Goal: Use online tool/utility: Utilize a website feature to perform a specific function

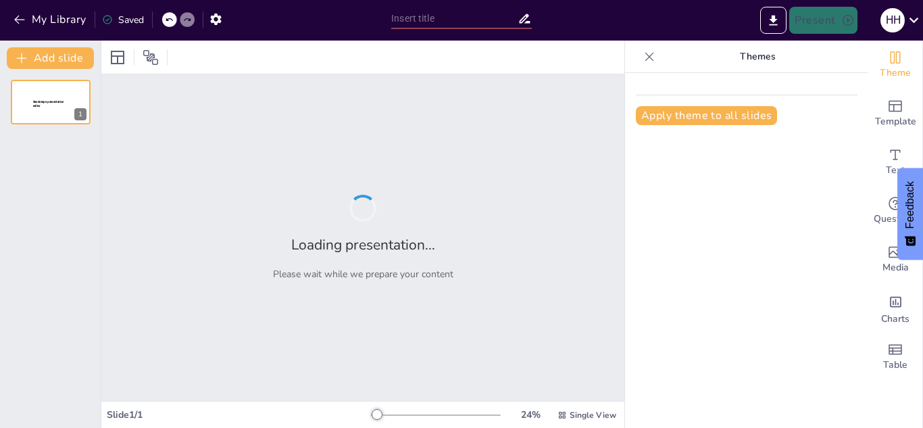
type input "Analisis Materi Praktik Laboratorium Perpajakan: Pendekatan Teoritis dan Praktis"
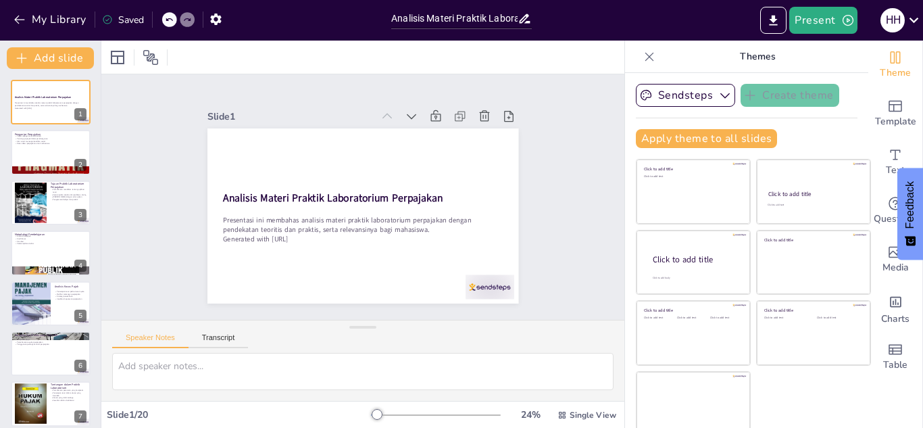
scroll to position [8, 0]
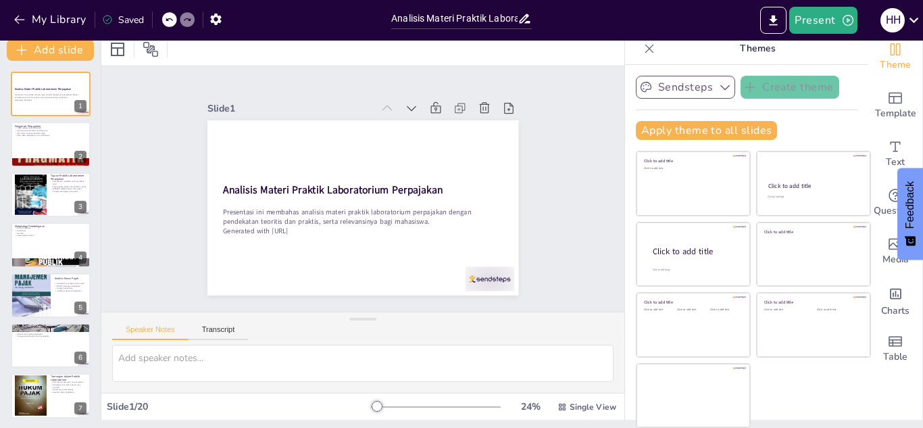
click at [719, 88] on icon "button" at bounding box center [726, 87] width 14 height 14
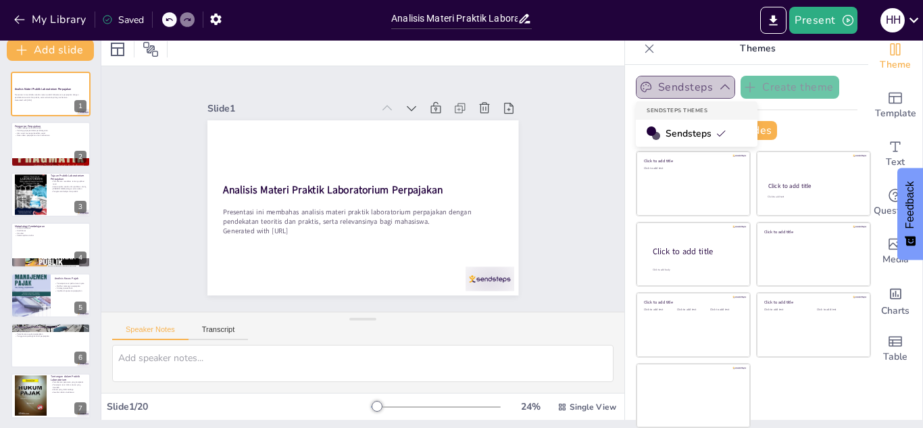
click at [719, 88] on icon "button" at bounding box center [726, 87] width 14 height 14
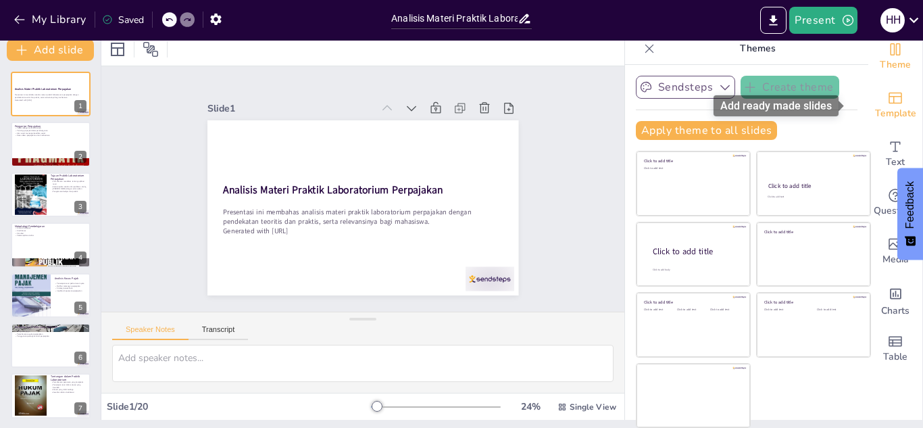
click at [889, 103] on icon "Add ready made slides" at bounding box center [896, 98] width 14 height 11
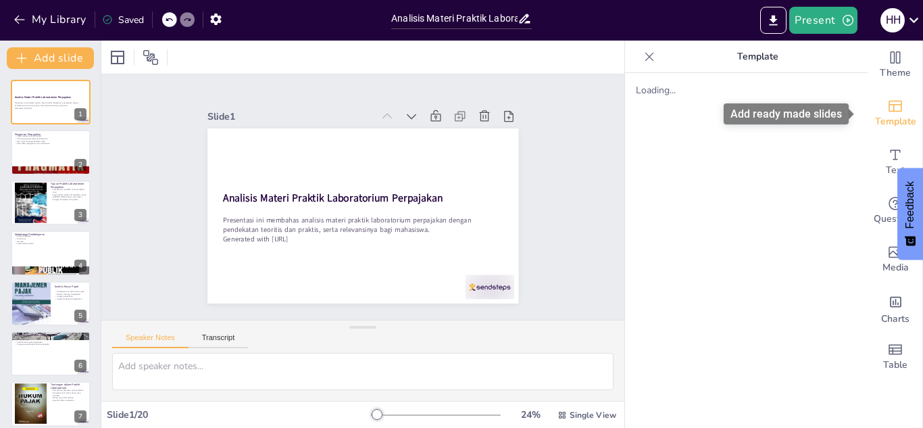
scroll to position [0, 0]
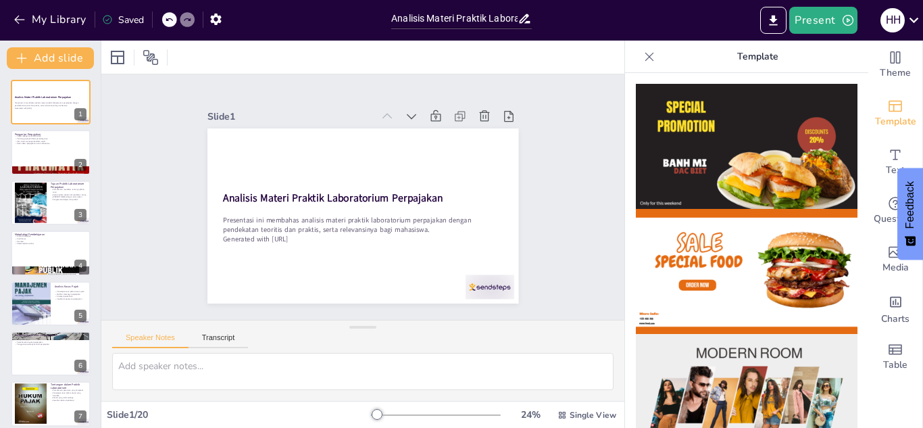
click at [849, 128] on div at bounding box center [746, 250] width 243 height 355
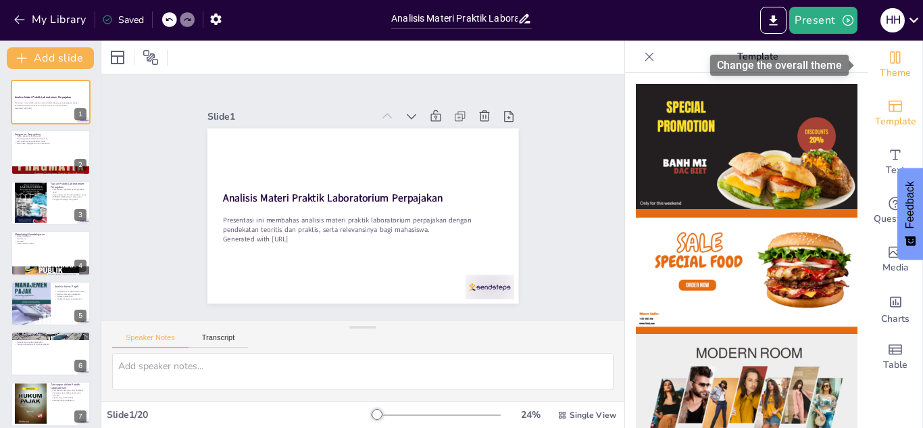
click at [891, 73] on span "Theme" at bounding box center [895, 73] width 31 height 15
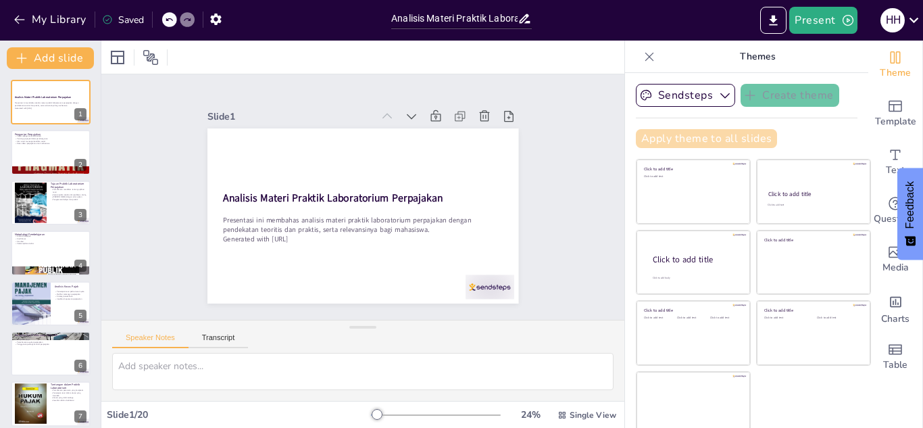
click at [712, 138] on button "Apply theme to all slides" at bounding box center [706, 138] width 141 height 19
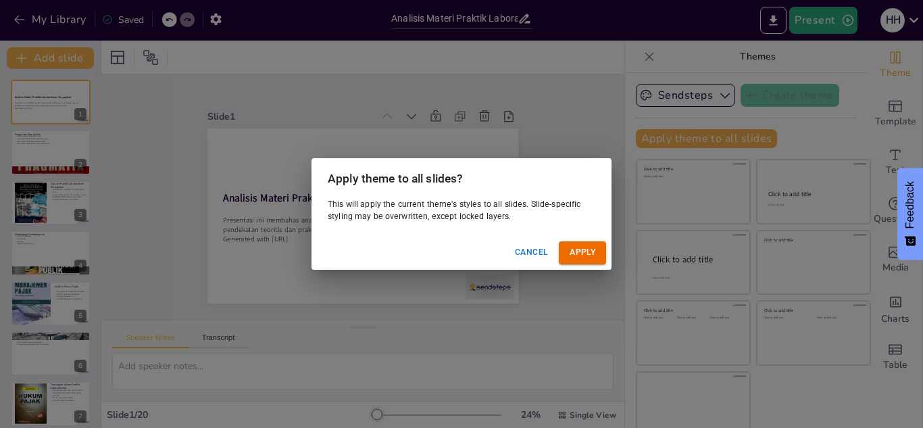
click at [581, 257] on button "Apply" at bounding box center [582, 252] width 47 height 22
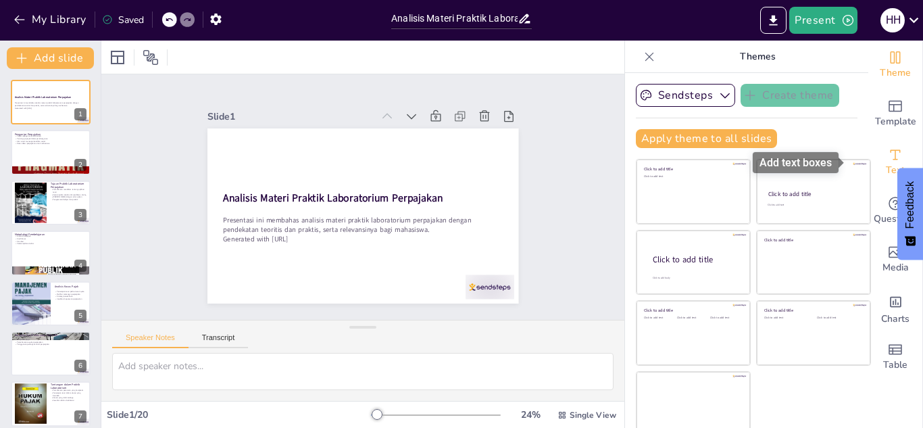
click at [888, 154] on icon "Add text boxes" at bounding box center [896, 155] width 16 height 16
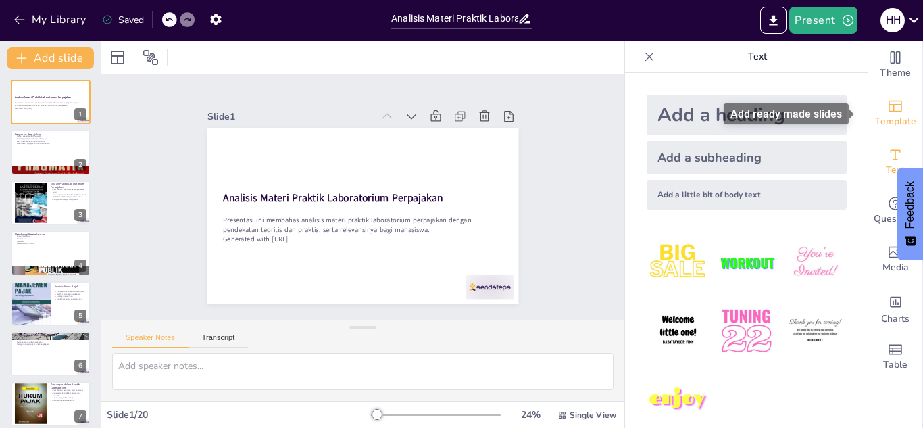
click at [890, 114] on span "Template" at bounding box center [895, 121] width 41 height 15
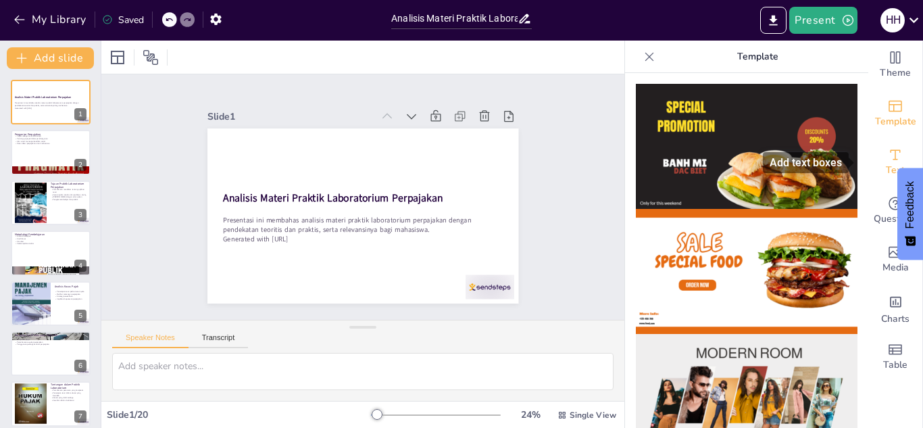
drag, startPoint x: 858, startPoint y: 134, endPoint x: 872, endPoint y: 165, distance: 33.9
click at [872, 165] on div "Theme Template Text Questions Media Charts Table" at bounding box center [896, 211] width 54 height 341
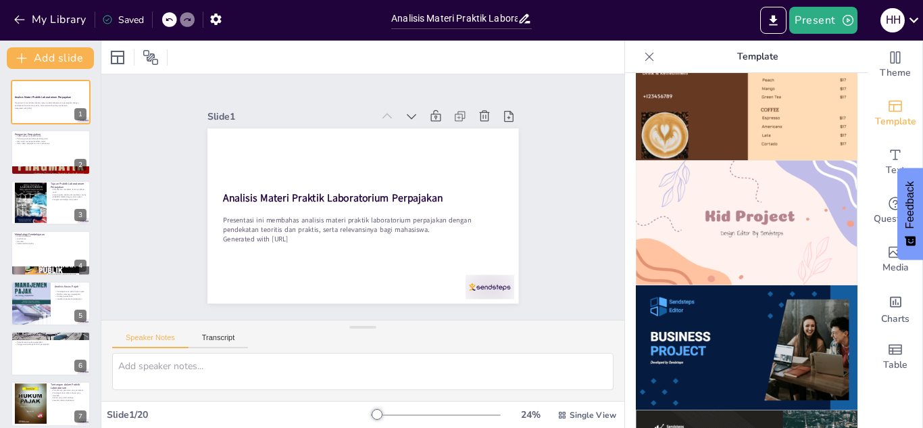
scroll to position [971, 0]
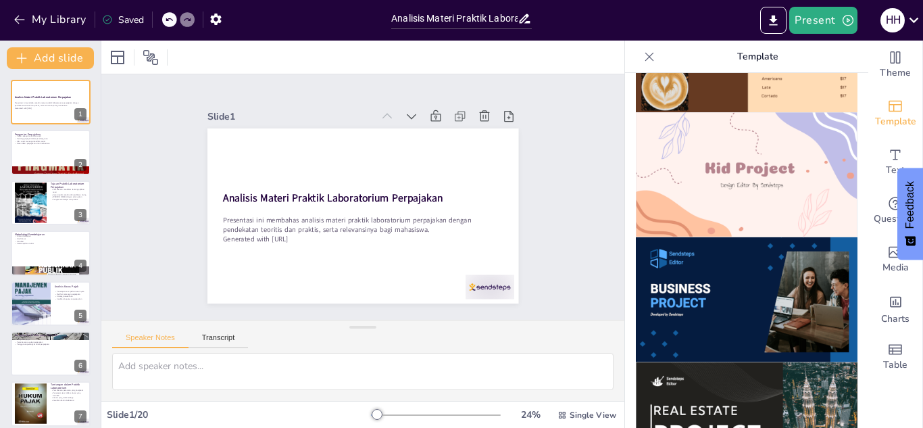
click at [717, 285] on img at bounding box center [747, 299] width 222 height 125
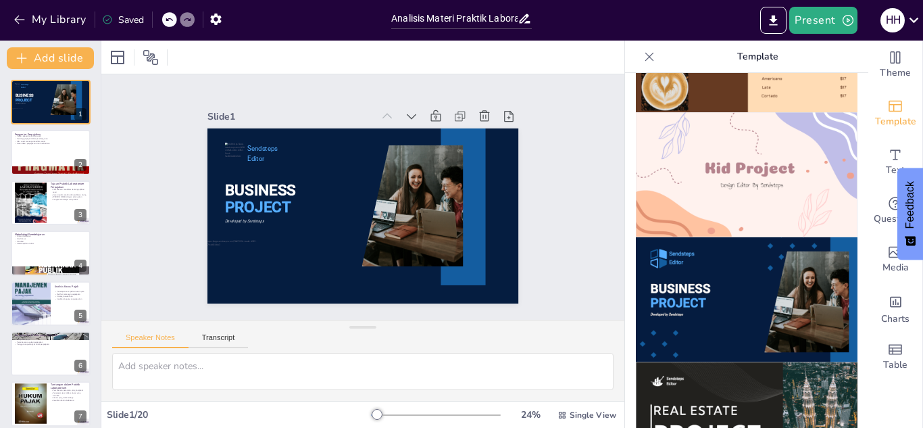
click at [782, 166] on img at bounding box center [747, 174] width 222 height 125
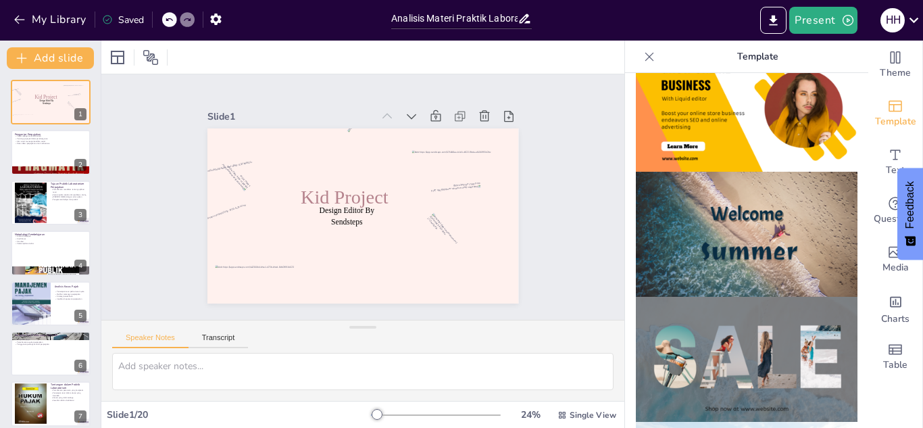
scroll to position [381, 0]
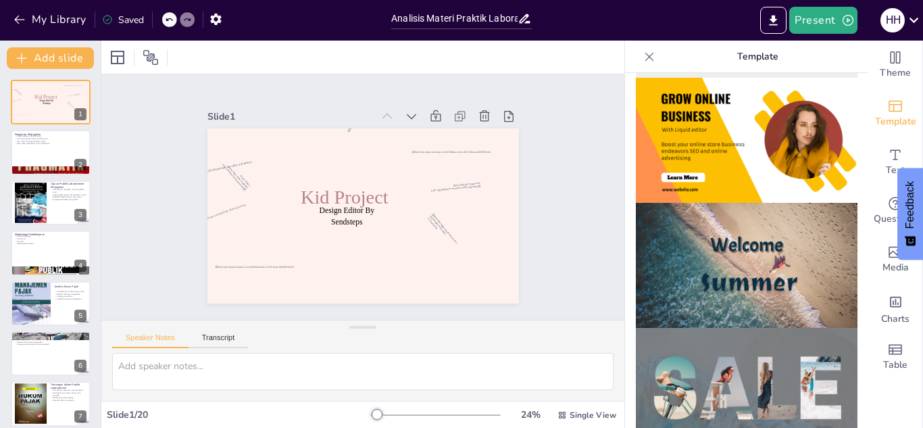
click at [784, 249] on img at bounding box center [747, 265] width 222 height 125
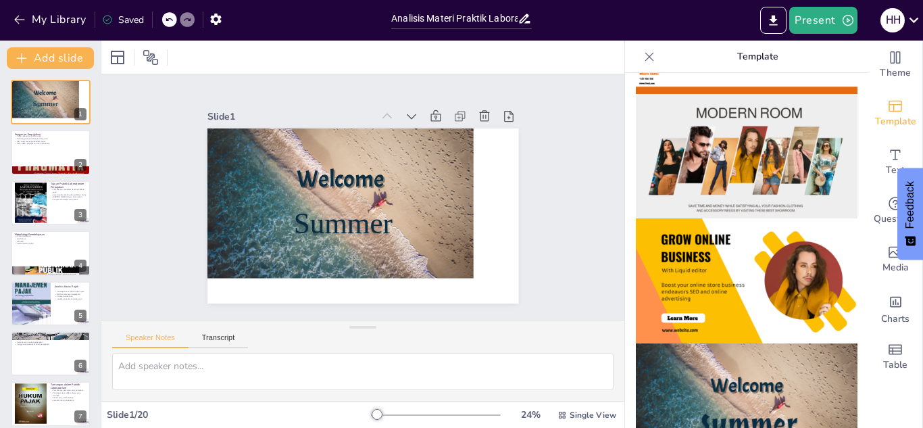
scroll to position [185, 0]
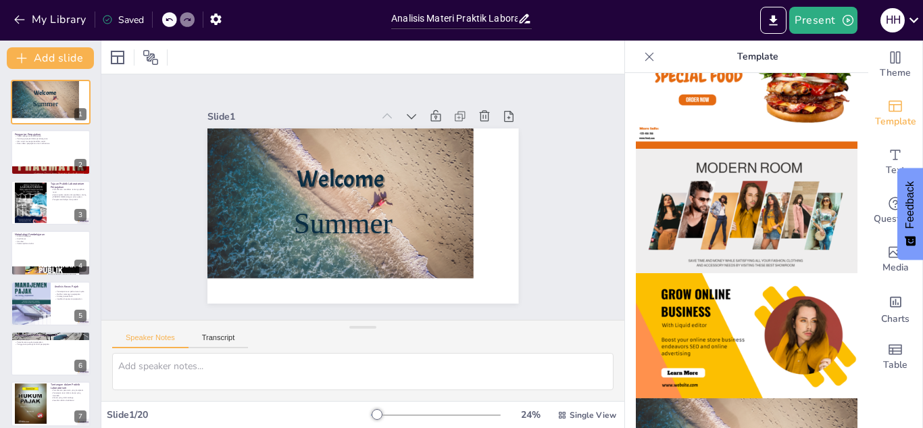
click at [751, 298] on img at bounding box center [747, 335] width 222 height 125
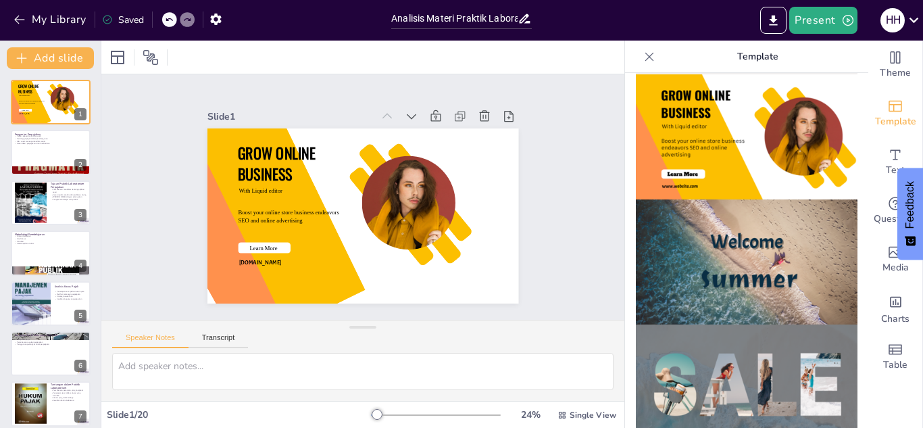
scroll to position [388, 0]
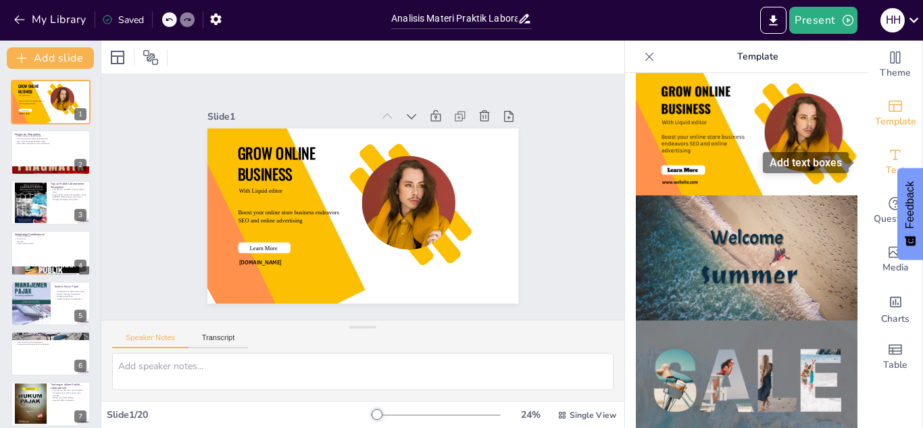
click at [886, 165] on span "Text" at bounding box center [895, 170] width 19 height 15
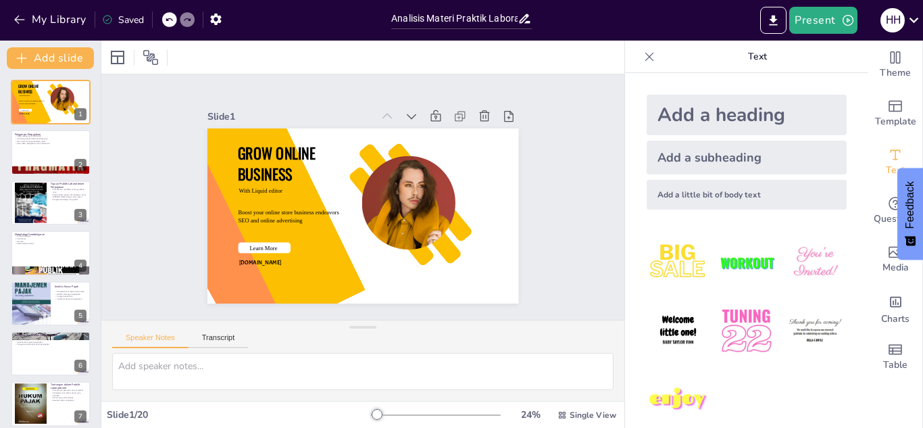
scroll to position [18, 0]
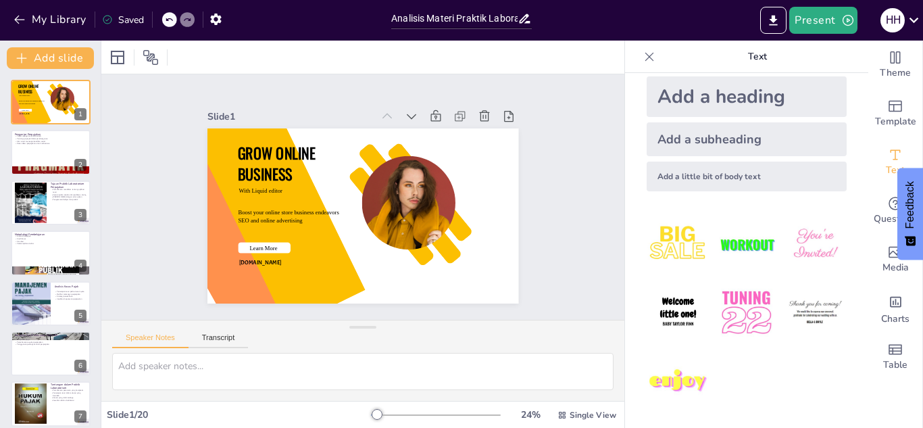
click at [665, 306] on img at bounding box center [678, 312] width 63 height 63
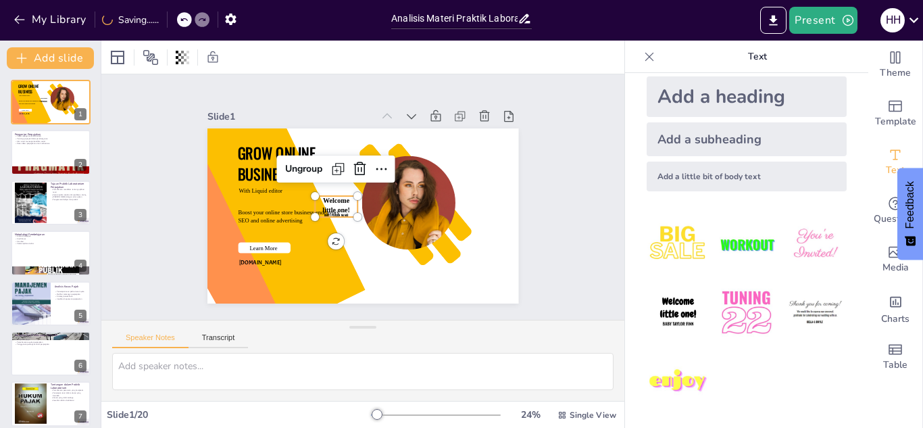
click at [665, 306] on img at bounding box center [678, 312] width 63 height 63
click at [373, 167] on icon at bounding box center [382, 176] width 18 height 18
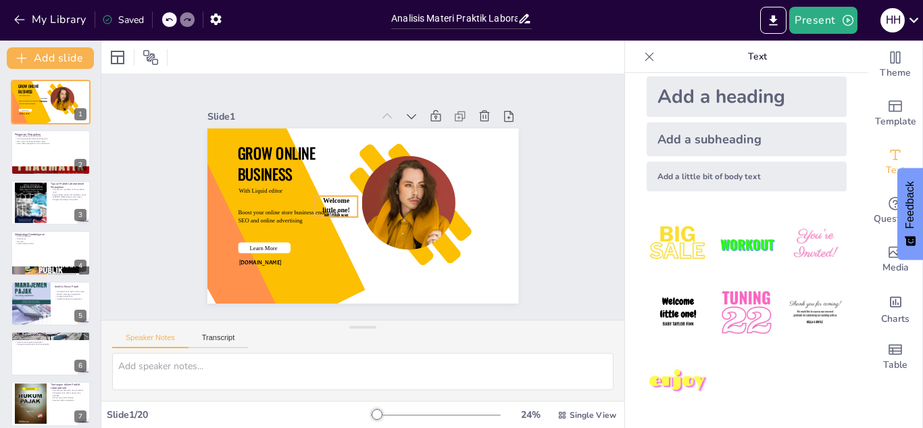
click at [372, 194] on span "Welcome little one!" at bounding box center [387, 183] width 30 height 22
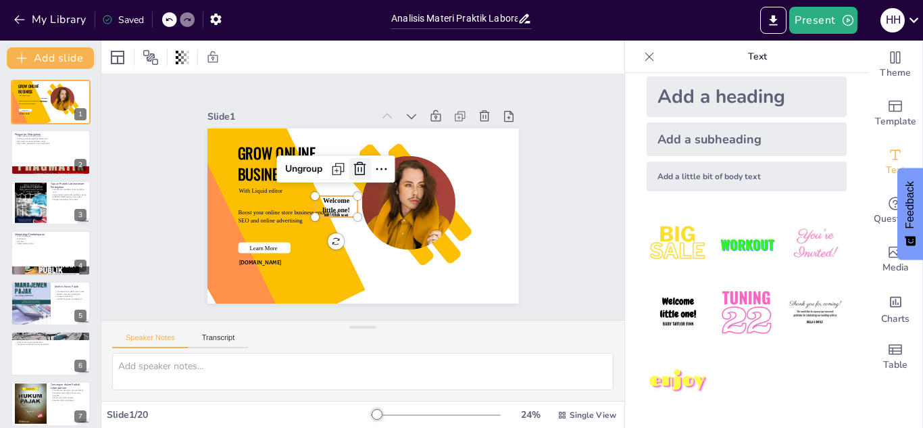
click at [371, 165] on icon at bounding box center [380, 174] width 18 height 18
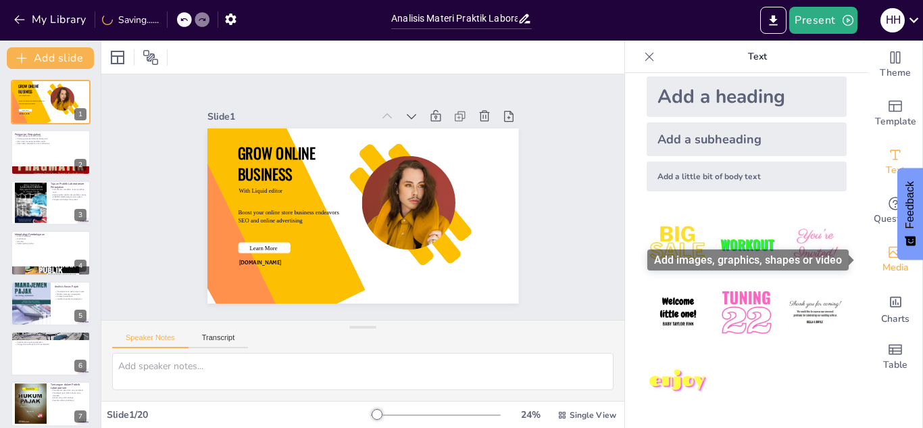
click at [887, 270] on span "Media" at bounding box center [896, 267] width 26 height 15
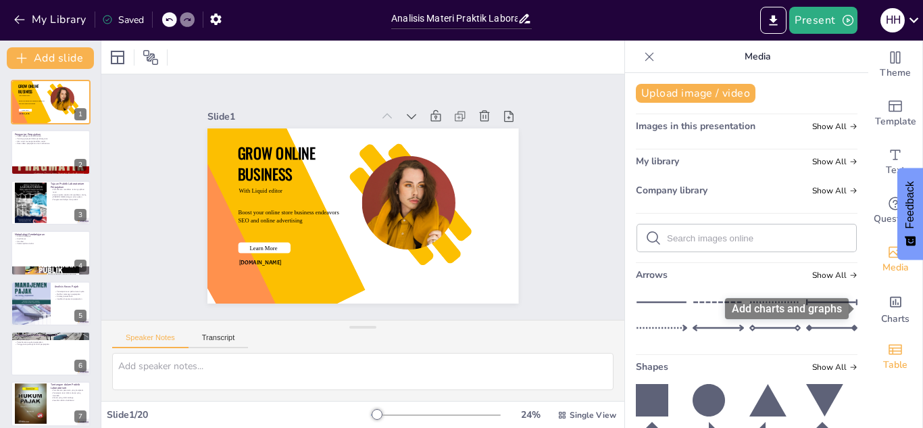
drag, startPoint x: 890, startPoint y: 314, endPoint x: 904, endPoint y: 351, distance: 39.4
click at [892, 314] on span "Charts" at bounding box center [895, 319] width 28 height 15
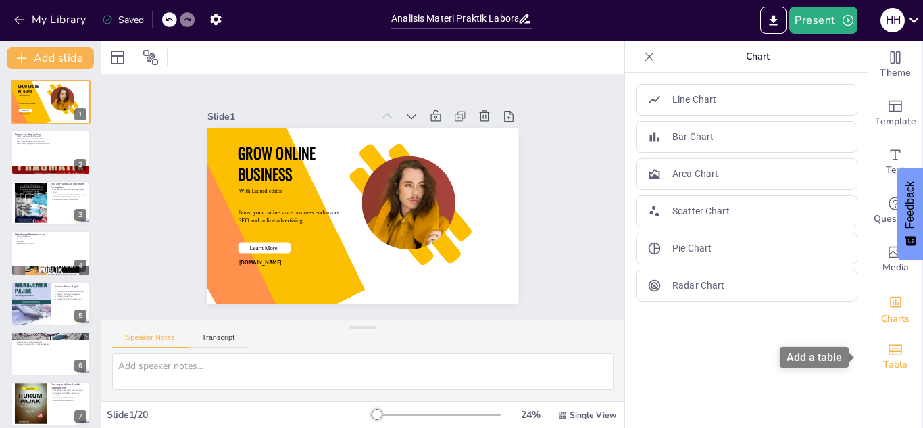
click at [884, 360] on span "Table" at bounding box center [896, 365] width 24 height 15
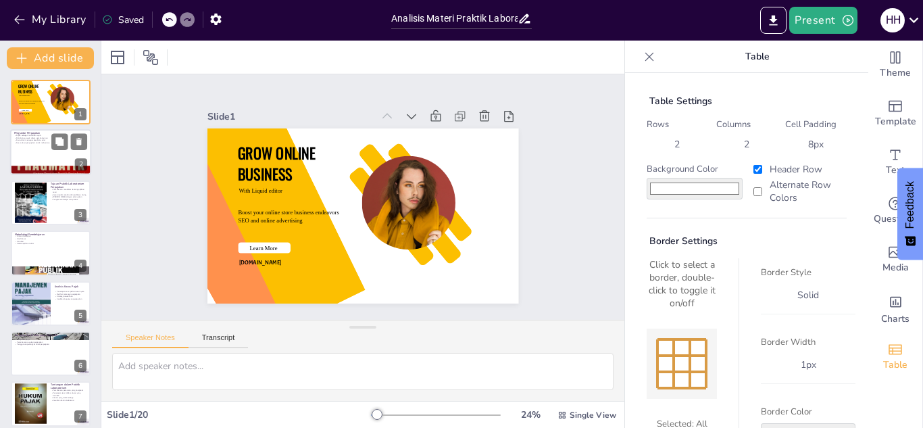
click at [40, 145] on div at bounding box center [50, 153] width 81 height 46
type textarea "Pajak sebagai kontribusi wajib menunjukkan peran penting pajak dalam membiayai …"
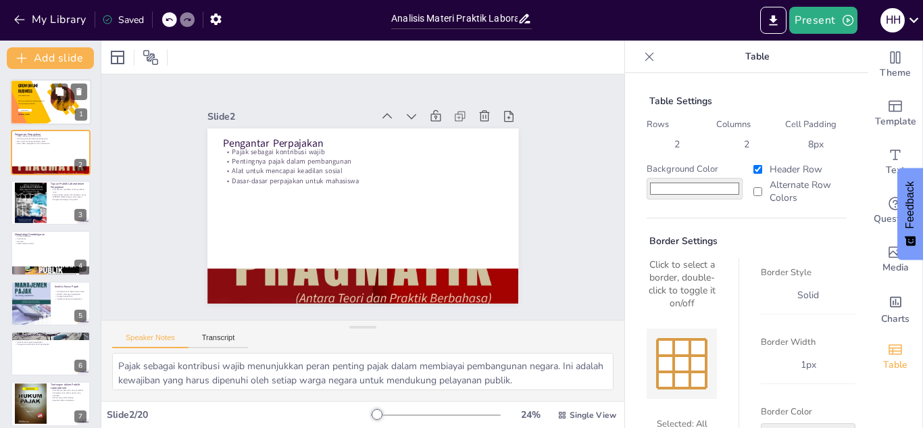
click at [61, 109] on div at bounding box center [63, 103] width 24 height 32
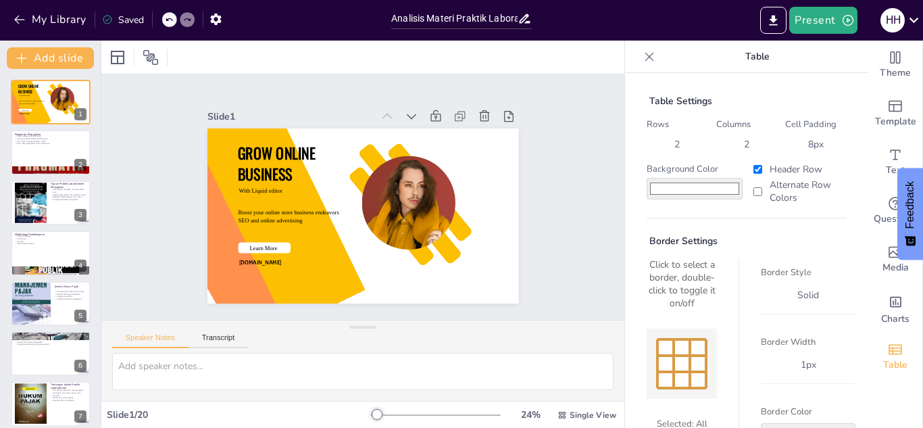
click at [169, 20] on icon at bounding box center [169, 19] width 7 height 3
click at [169, 20] on div "My Library Saving......" at bounding box center [121, 19] width 243 height 24
click at [172, 19] on icon at bounding box center [169, 19] width 7 height 3
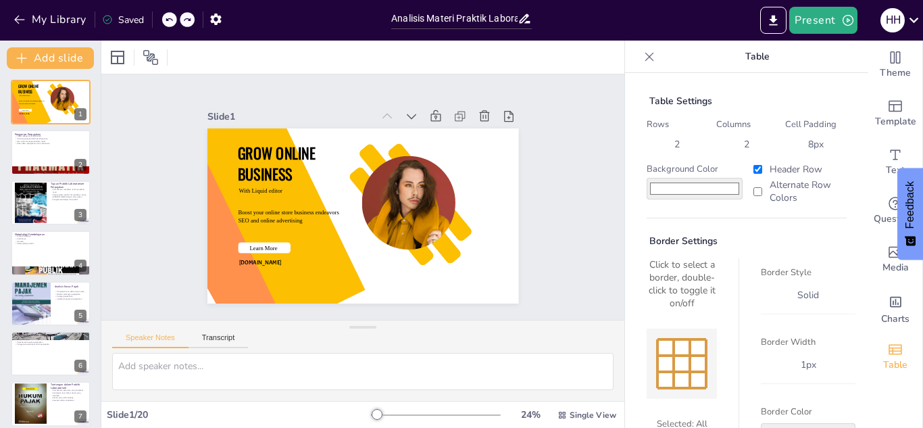
click at [172, 19] on icon at bounding box center [169, 19] width 7 height 3
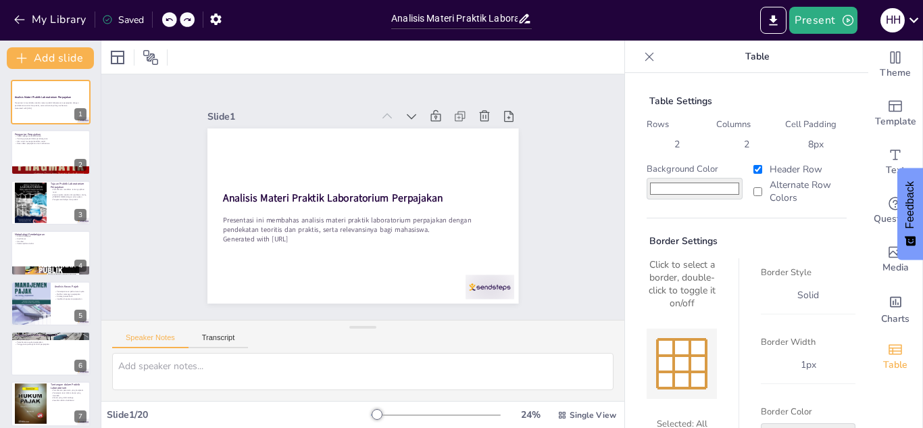
click at [166, 21] on icon at bounding box center [169, 20] width 8 height 8
click at [473, 303] on div at bounding box center [456, 322] width 54 height 38
click at [57, 157] on div at bounding box center [50, 153] width 81 height 46
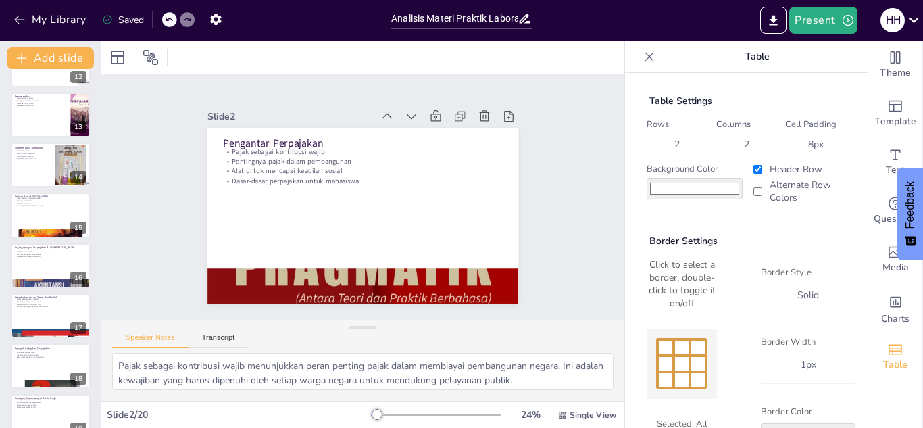
scroll to position [663, 0]
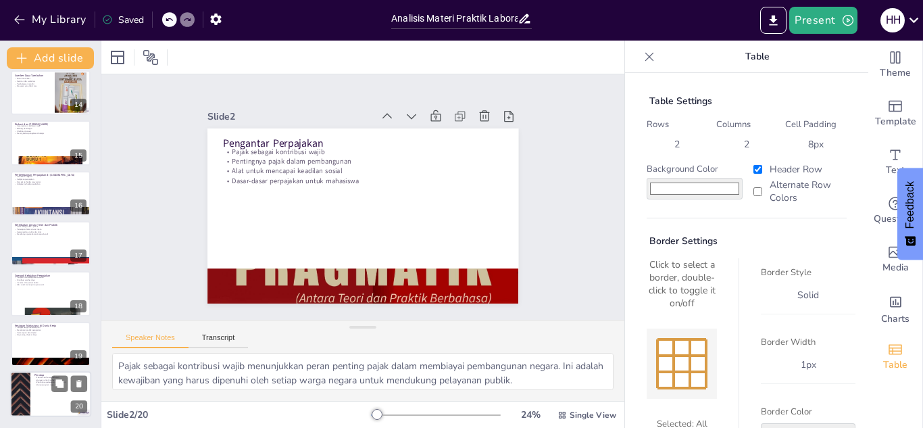
click at [43, 400] on div at bounding box center [50, 394] width 81 height 46
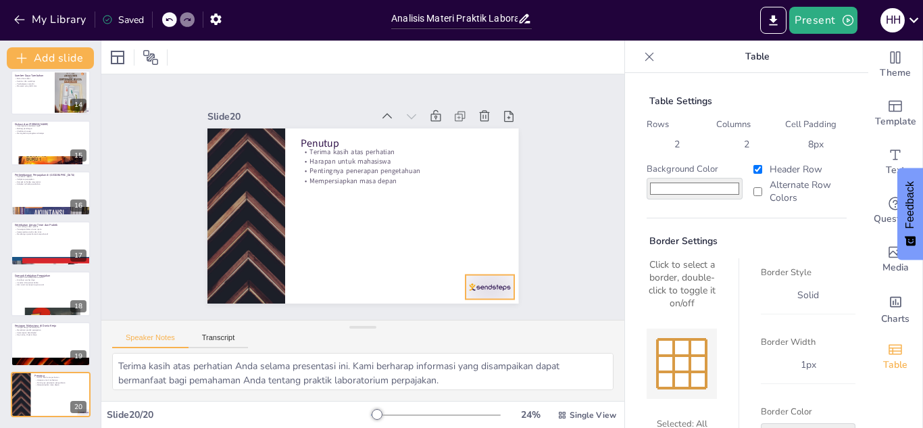
click at [266, 279] on div at bounding box center [249, 302] width 34 height 53
click at [55, 345] on div at bounding box center [50, 344] width 81 height 46
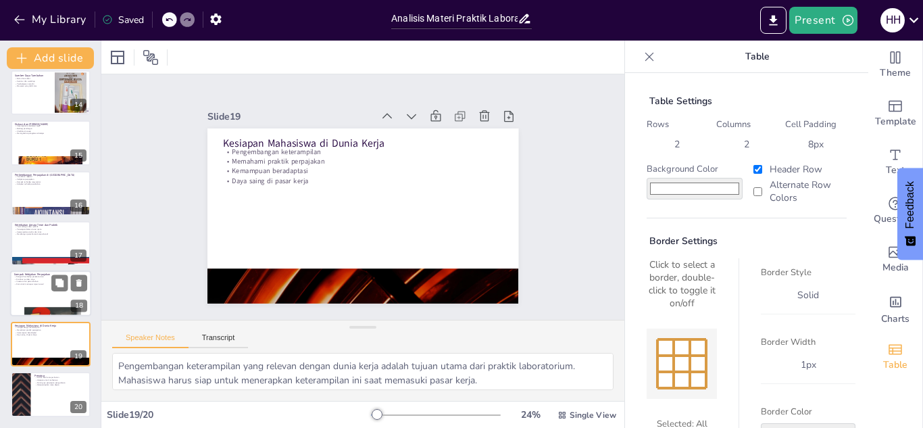
click at [39, 291] on div at bounding box center [50, 294] width 81 height 46
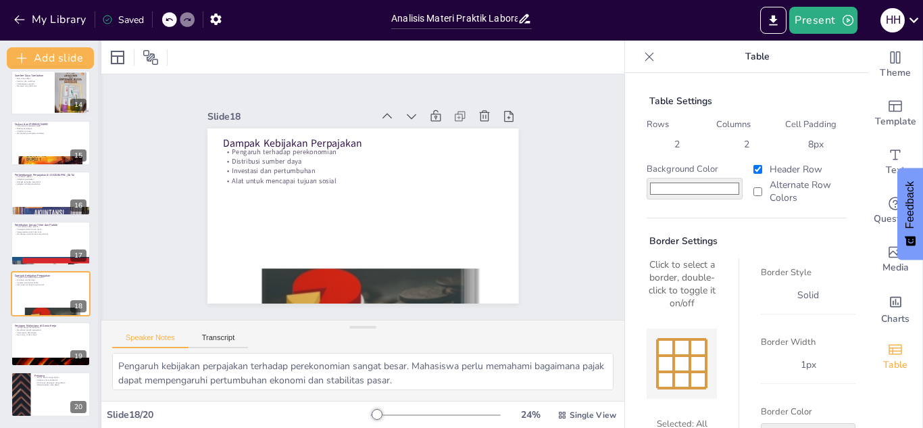
click at [99, 310] on div at bounding box center [100, 234] width 5 height 387
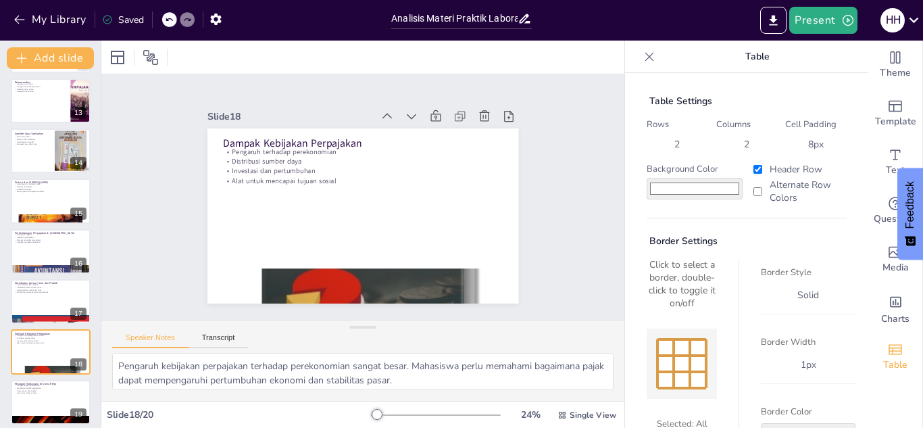
scroll to position [603, 0]
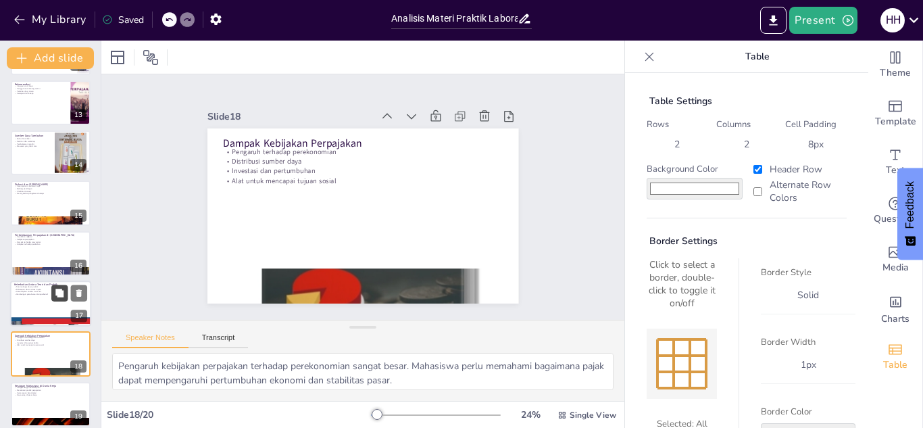
click at [52, 293] on button at bounding box center [59, 293] width 16 height 16
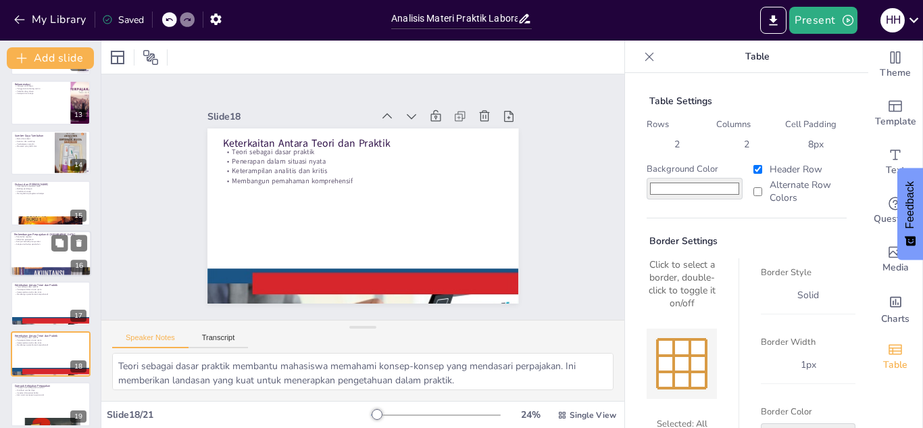
click at [50, 249] on div "Analisis Materi Praktik Laboratorium Perpajakan Presentasi ini membahas analisi…" at bounding box center [50, 2] width 101 height 1050
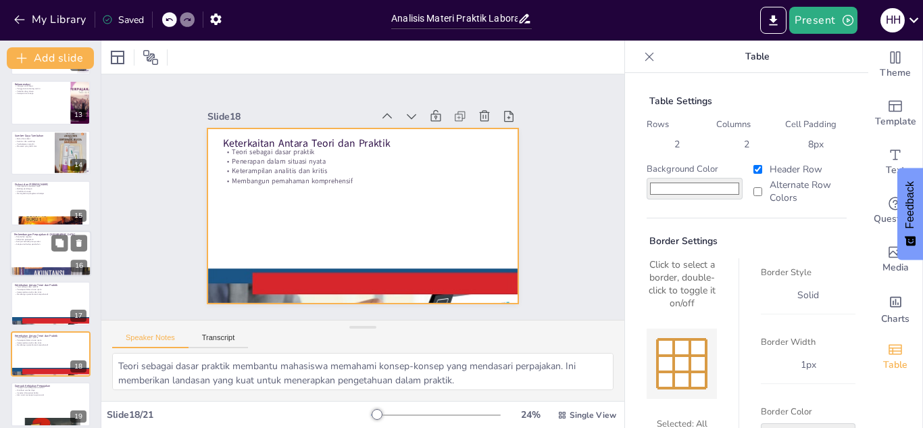
scroll to position [708, 0]
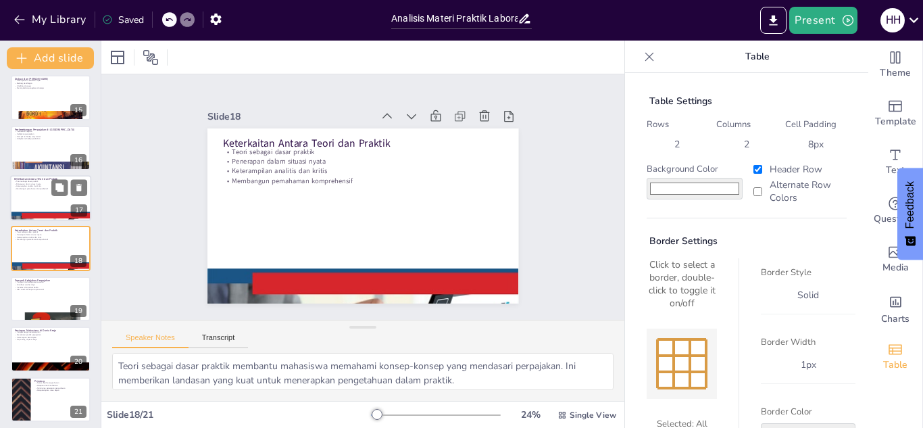
click at [45, 195] on div at bounding box center [50, 198] width 81 height 46
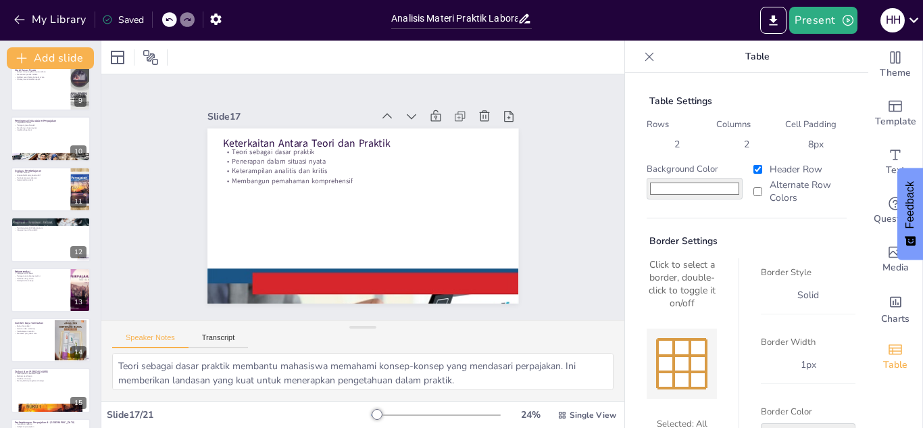
scroll to position [377, 0]
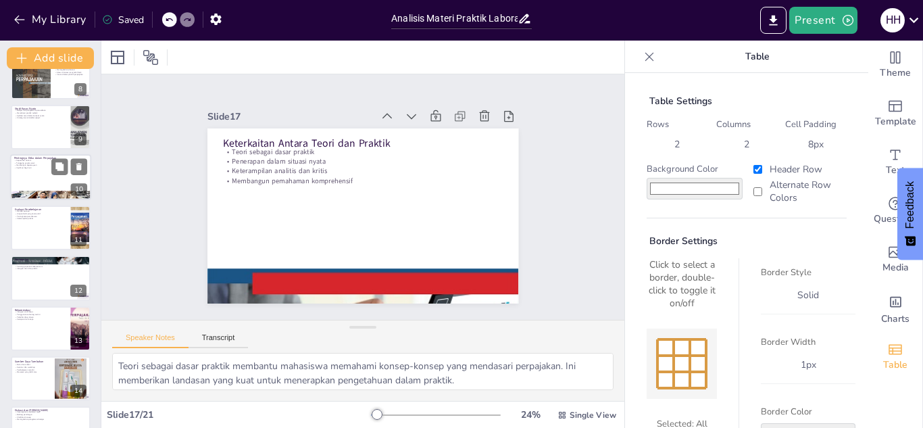
click at [51, 178] on div at bounding box center [50, 178] width 81 height 46
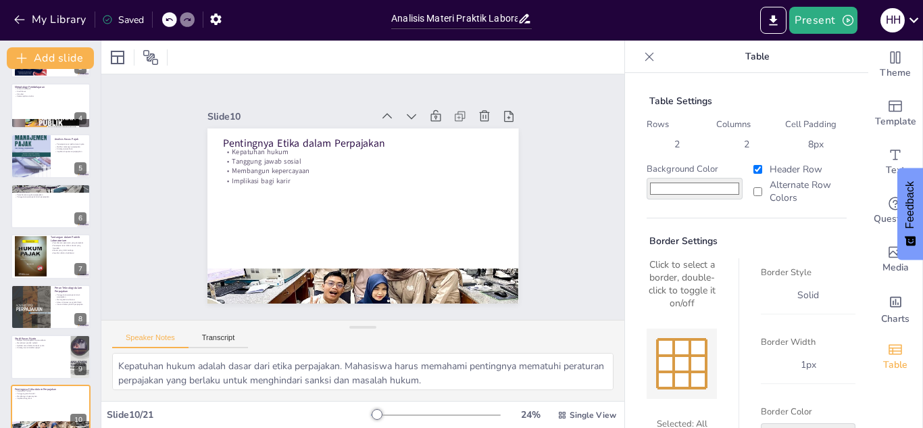
scroll to position [130, 0]
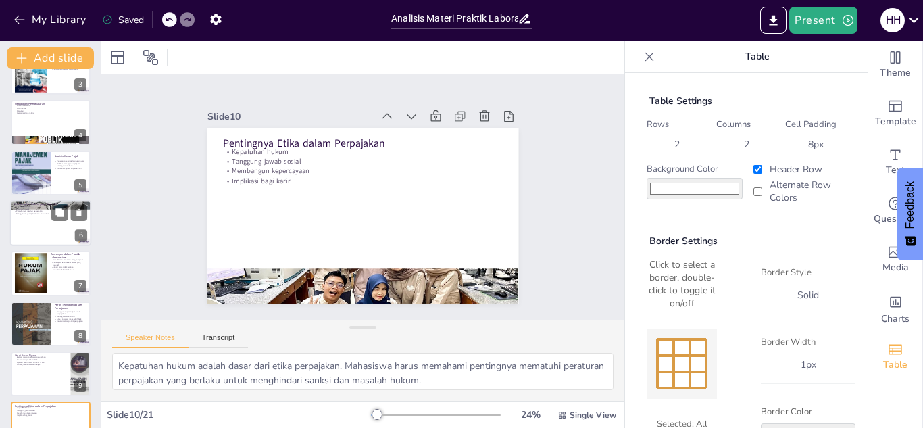
click at [42, 231] on div at bounding box center [50, 223] width 81 height 46
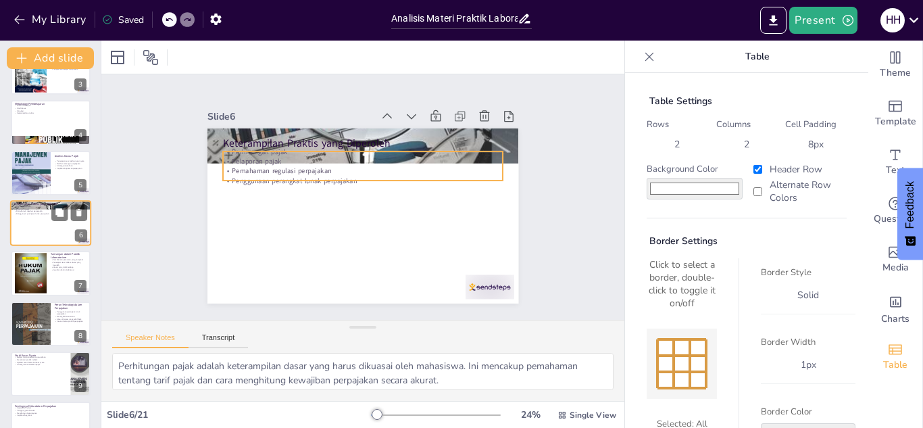
scroll to position [105, 0]
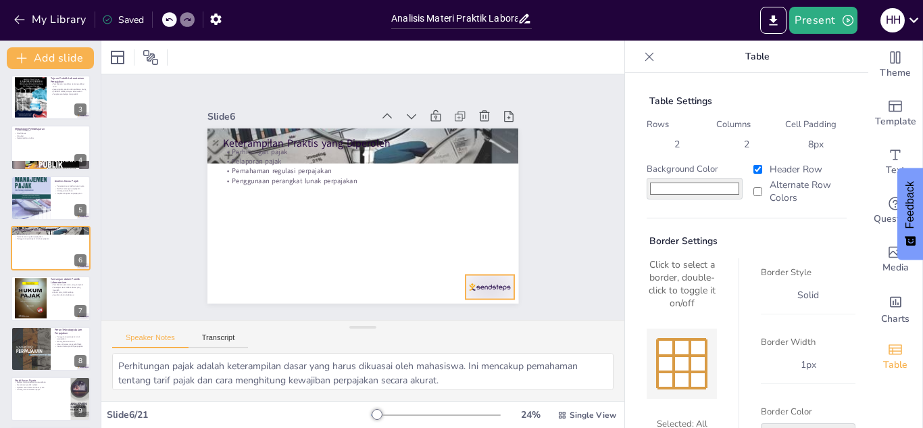
click at [424, 324] on div at bounding box center [397, 349] width 53 height 51
click at [47, 299] on div at bounding box center [50, 299] width 81 height 46
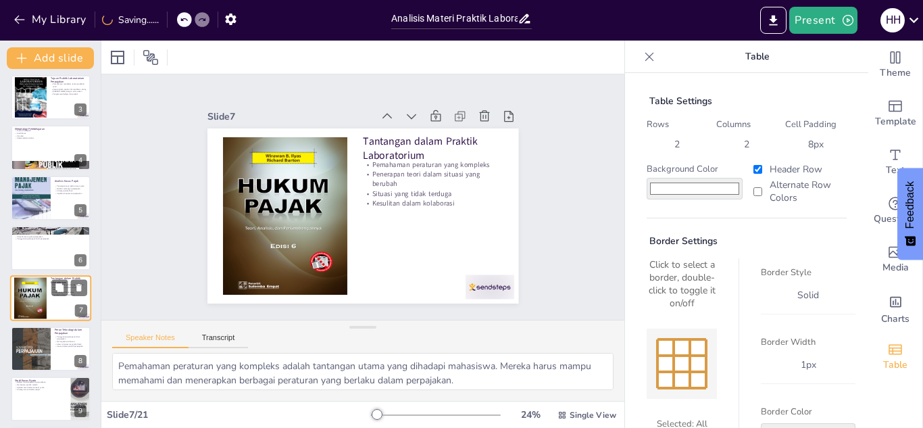
scroll to position [155, 0]
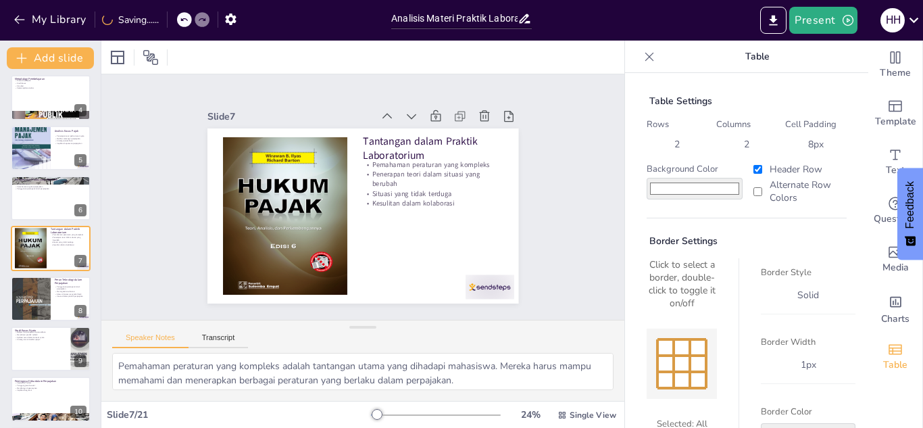
click at [335, 318] on div at bounding box center [316, 345] width 38 height 54
click at [32, 163] on div at bounding box center [30, 147] width 41 height 55
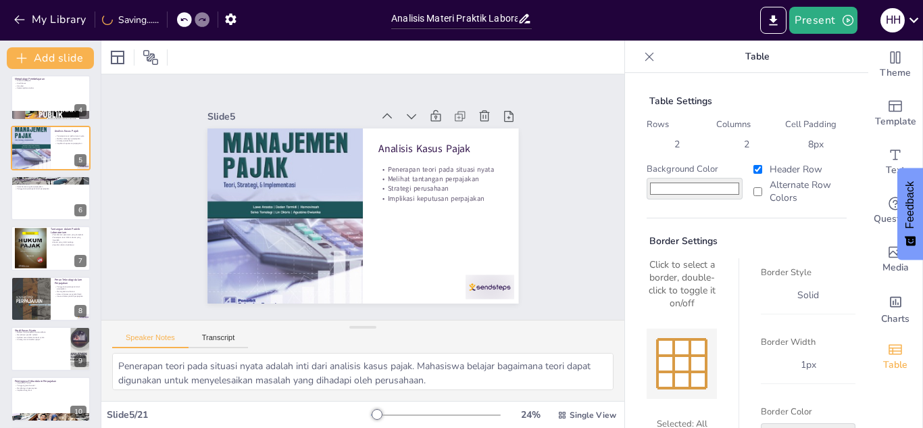
scroll to position [55, 0]
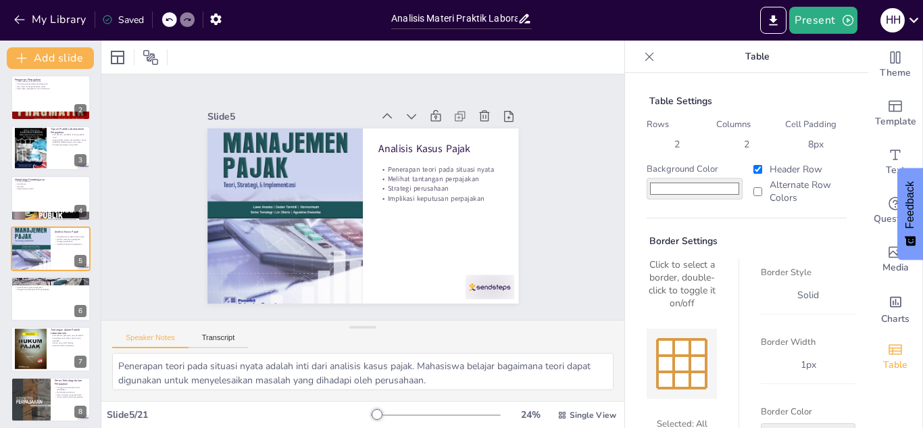
click at [285, 299] on div at bounding box center [273, 323] width 24 height 49
click at [36, 193] on div at bounding box center [50, 198] width 81 height 46
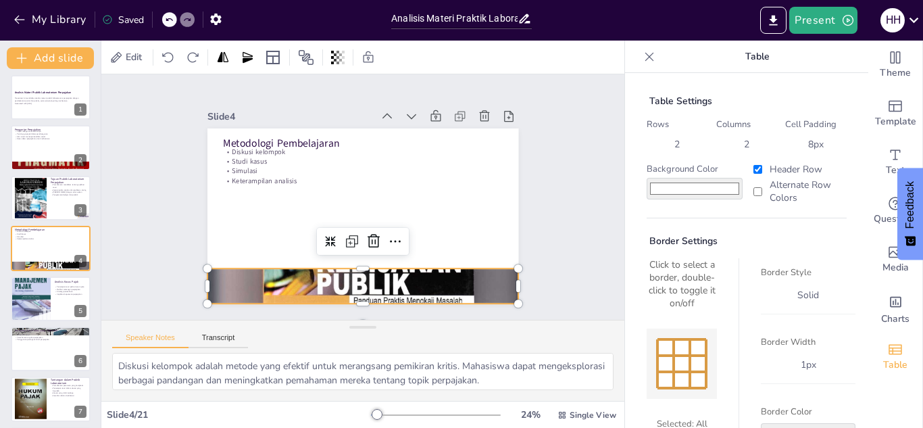
click at [468, 285] on div at bounding box center [276, 215] width 470 height 391
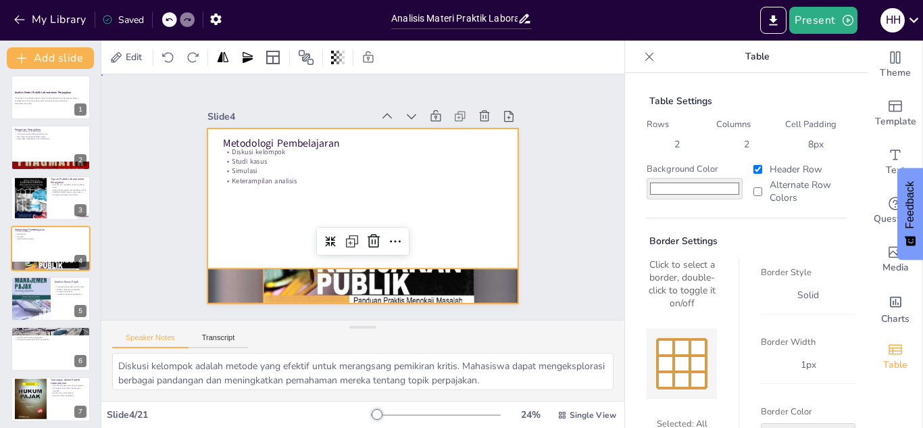
click at [462, 257] on div at bounding box center [345, 191] width 263 height 350
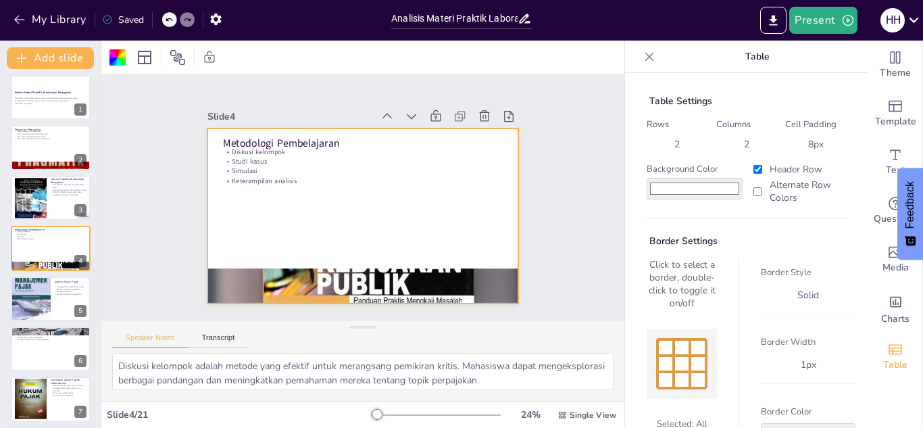
click at [170, 20] on icon at bounding box center [169, 20] width 8 height 8
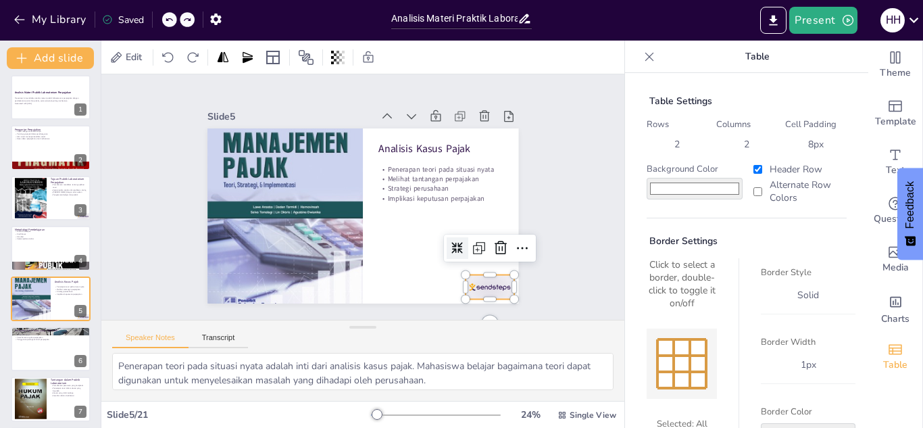
click at [455, 316] on div at bounding box center [428, 338] width 54 height 45
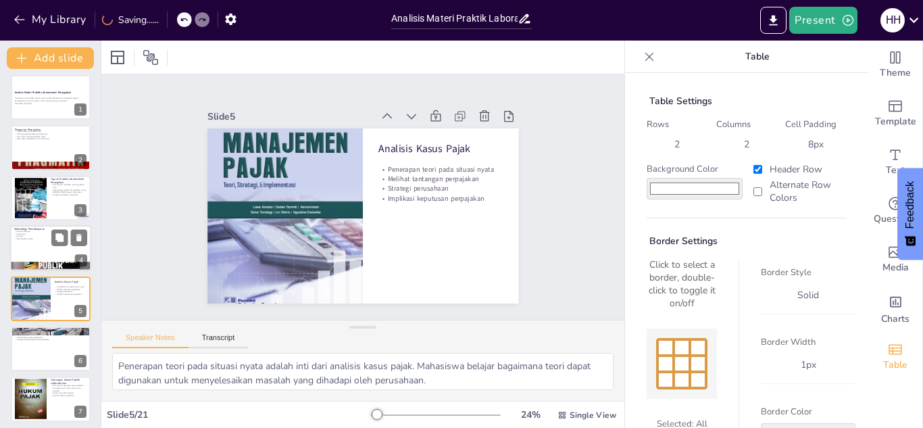
click at [36, 246] on div at bounding box center [50, 248] width 81 height 46
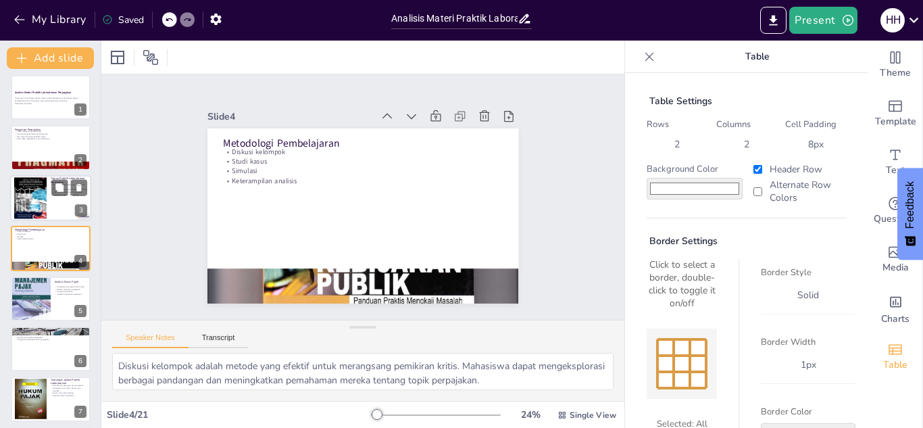
click at [33, 197] on div at bounding box center [30, 197] width 32 height 45
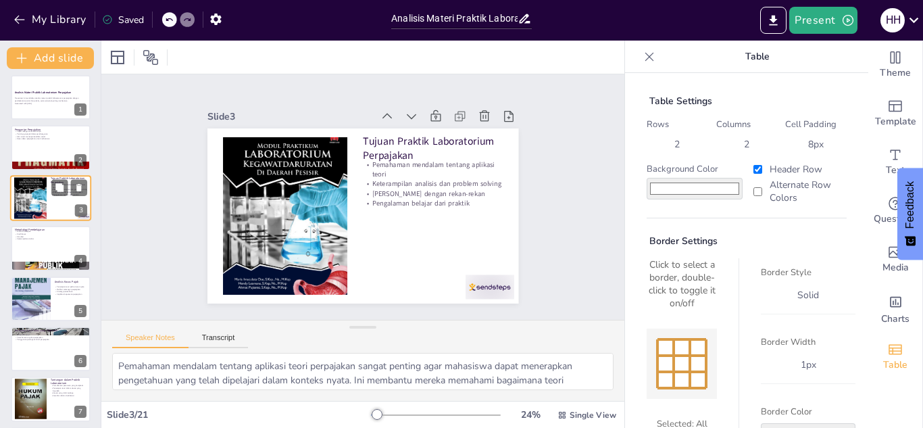
scroll to position [0, 0]
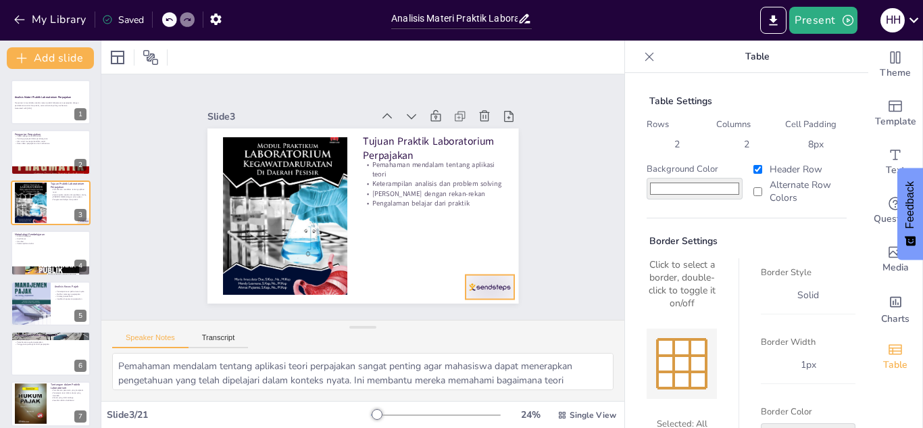
click at [439, 320] on div at bounding box center [412, 344] width 53 height 48
click at [47, 142] on p "Dasar-dasar perpajakan untuk mahasiswa" at bounding box center [50, 143] width 73 height 3
type textarea "Pajak sebagai kontribusi wajib menunjukkan peran penting pajak dalam membiayai …"
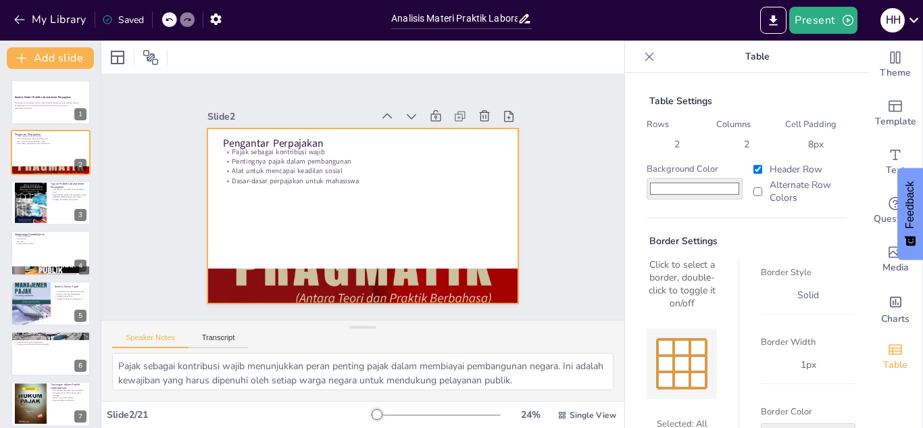
click at [477, 257] on div at bounding box center [357, 215] width 350 height 263
click at [38, 92] on div at bounding box center [50, 102] width 81 height 46
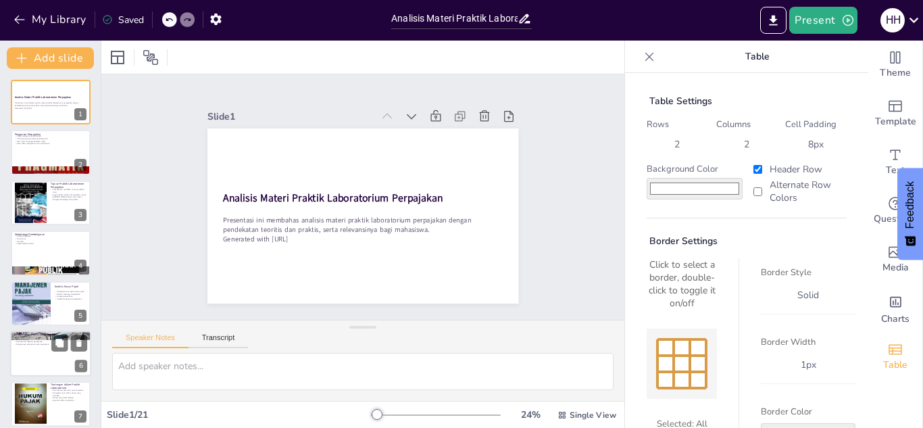
click at [48, 374] on div at bounding box center [50, 354] width 81 height 46
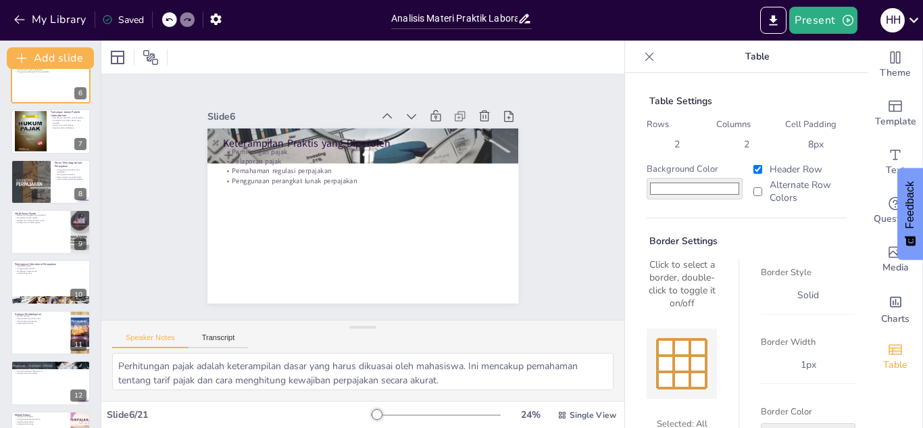
scroll to position [287, 0]
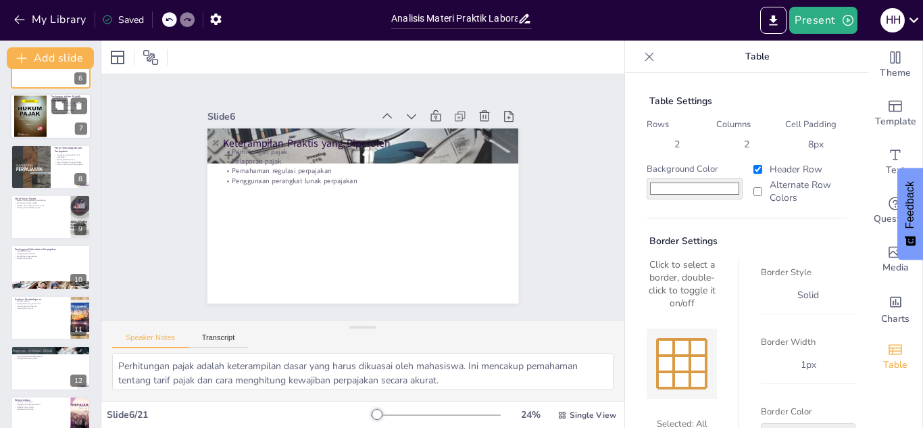
click at [60, 121] on div at bounding box center [50, 117] width 81 height 46
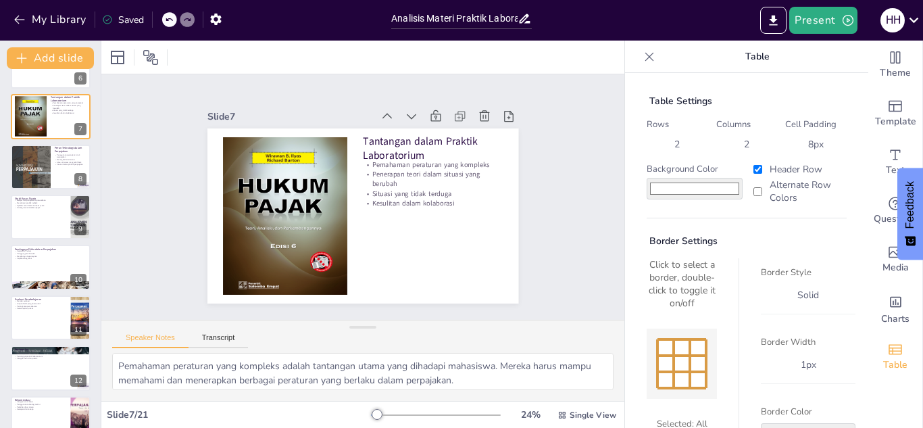
scroll to position [155, 0]
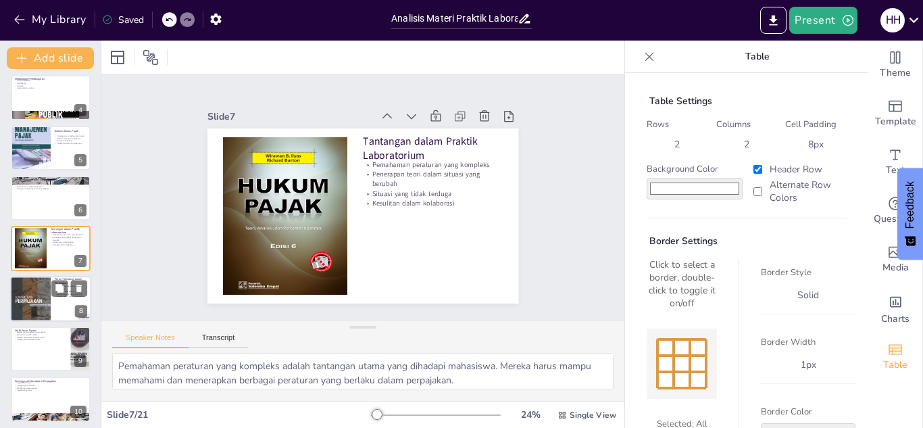
click at [50, 306] on div at bounding box center [30, 298] width 41 height 55
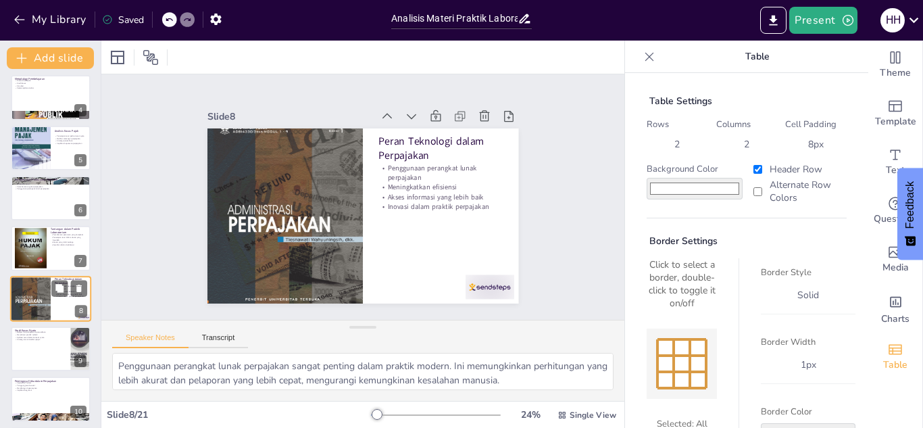
scroll to position [205, 0]
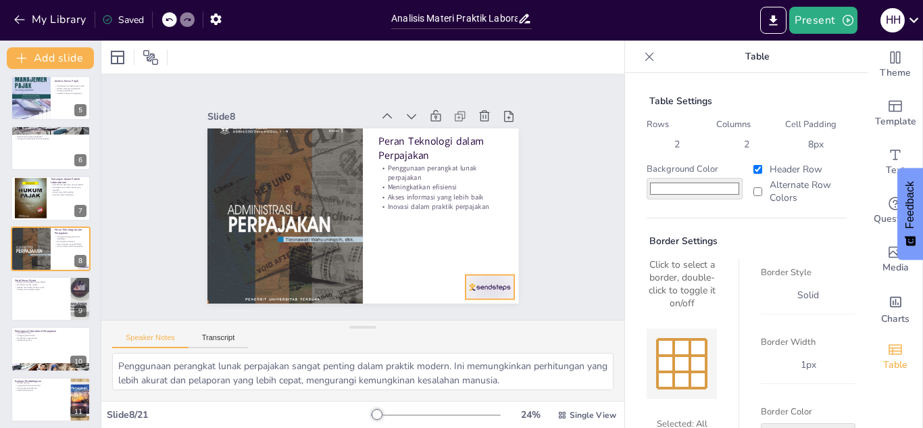
click at [253, 135] on div at bounding box center [227, 120] width 51 height 29
click at [55, 316] on div at bounding box center [50, 299] width 81 height 46
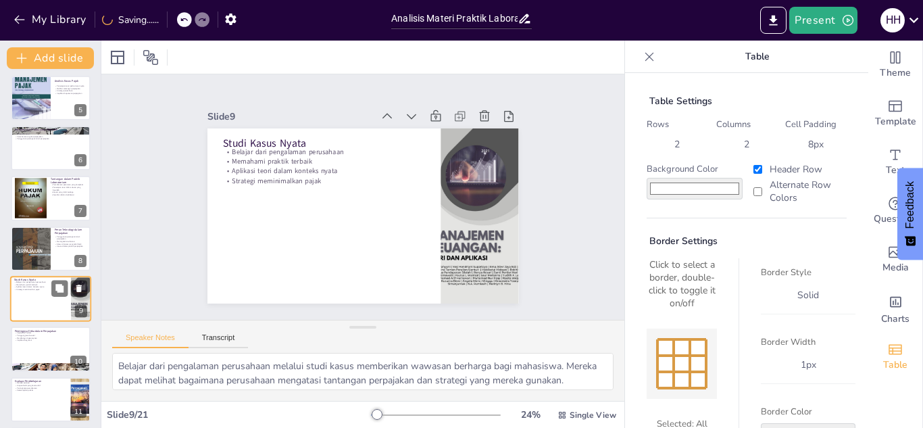
scroll to position [256, 0]
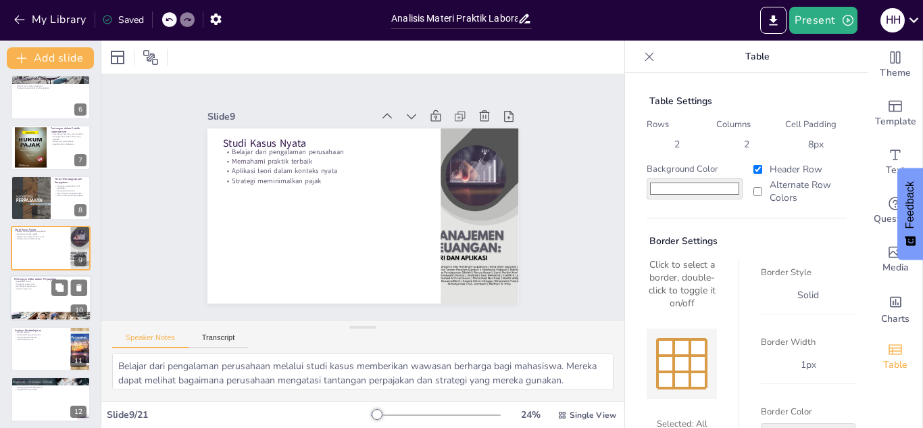
click at [41, 299] on div at bounding box center [50, 299] width 81 height 46
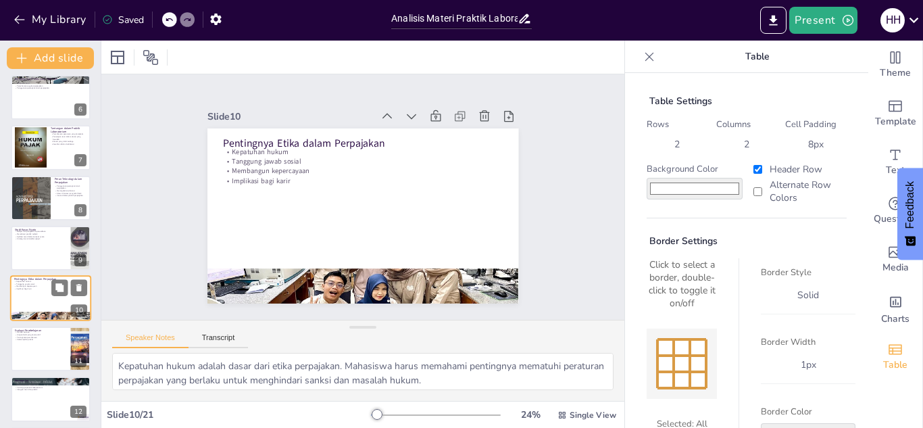
scroll to position [306, 0]
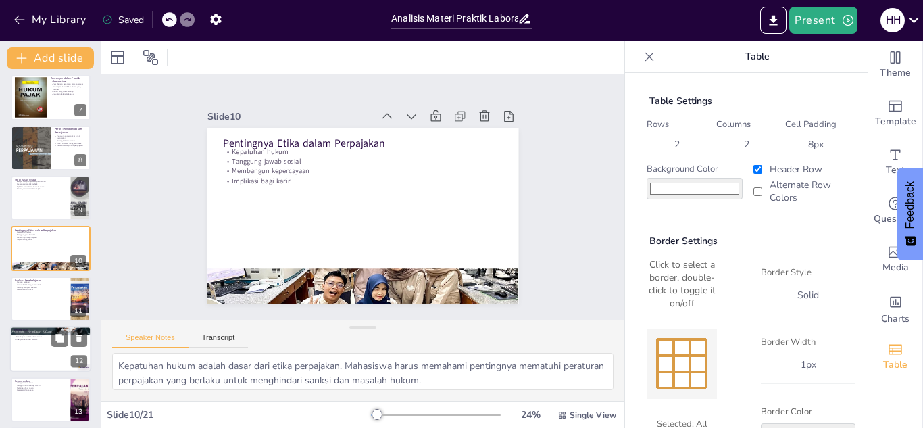
click at [41, 360] on div at bounding box center [50, 349] width 81 height 46
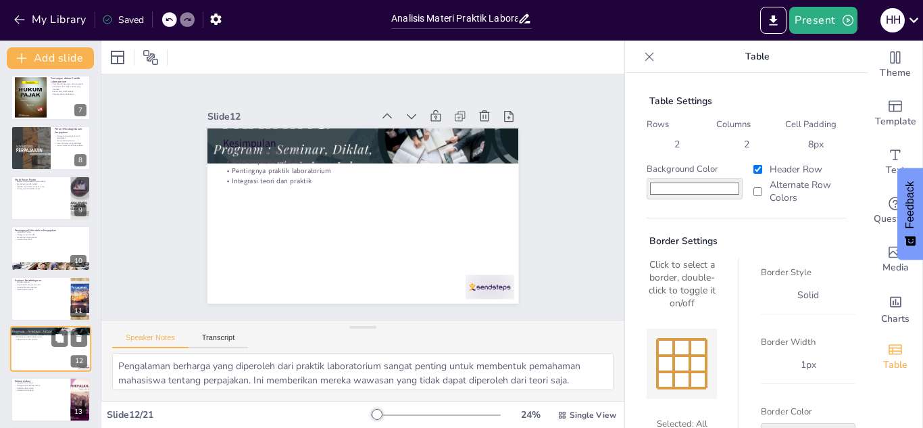
scroll to position [407, 0]
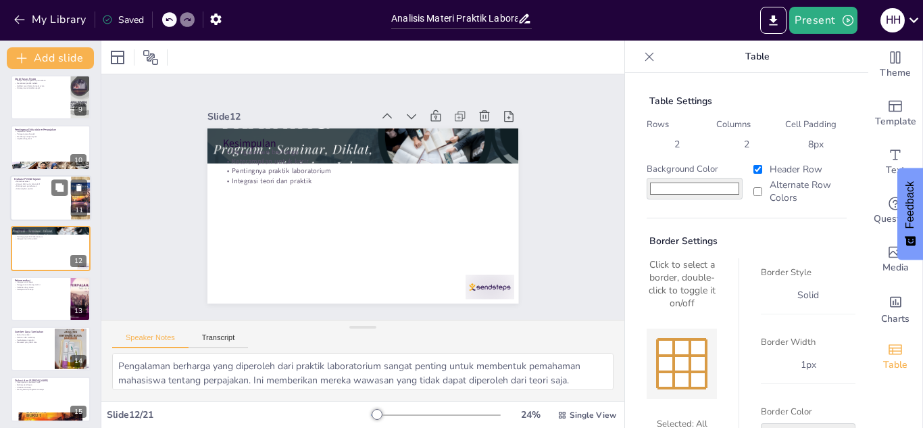
click at [46, 211] on div at bounding box center [50, 198] width 81 height 46
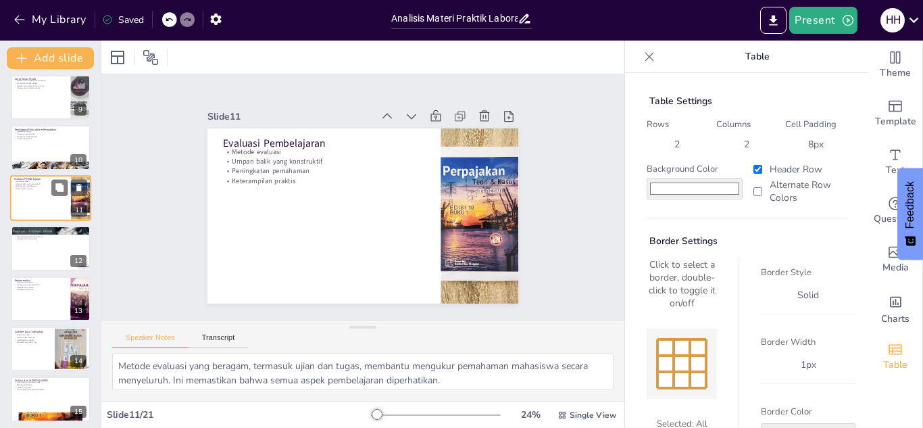
scroll to position [356, 0]
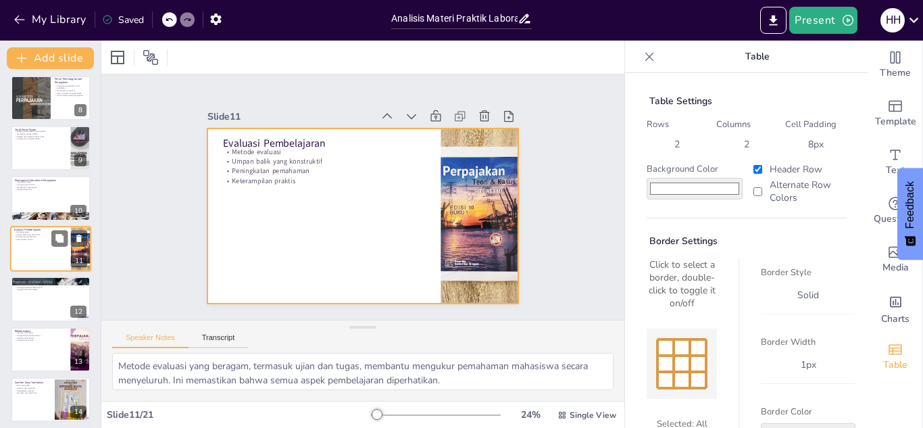
click at [38, 258] on div at bounding box center [50, 249] width 81 height 46
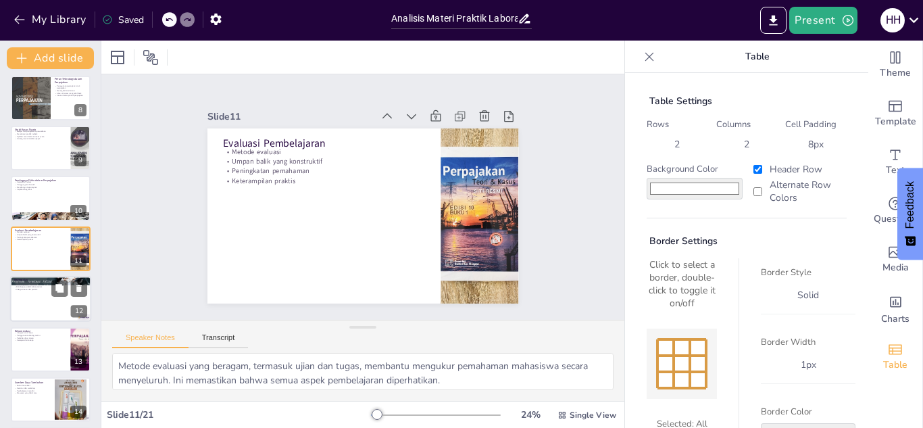
click at [39, 310] on div at bounding box center [50, 299] width 81 height 46
type textarea "Pengalaman berharga yang diperoleh dari praktik laboratorium sangat penting unt…"
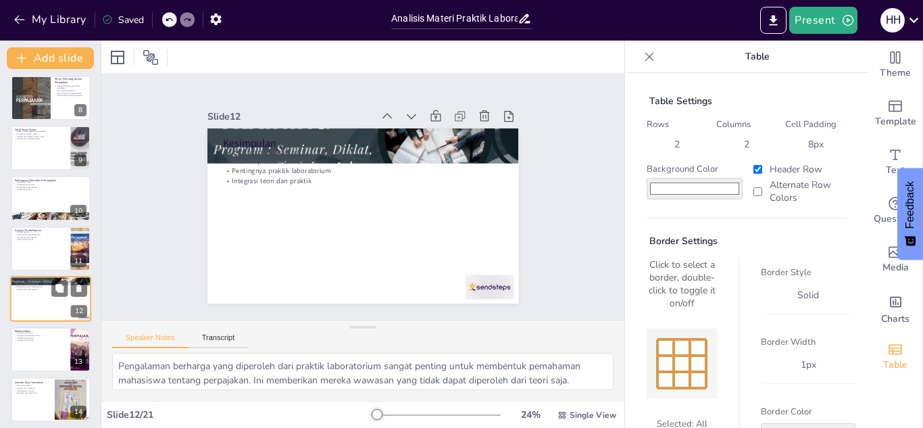
scroll to position [407, 0]
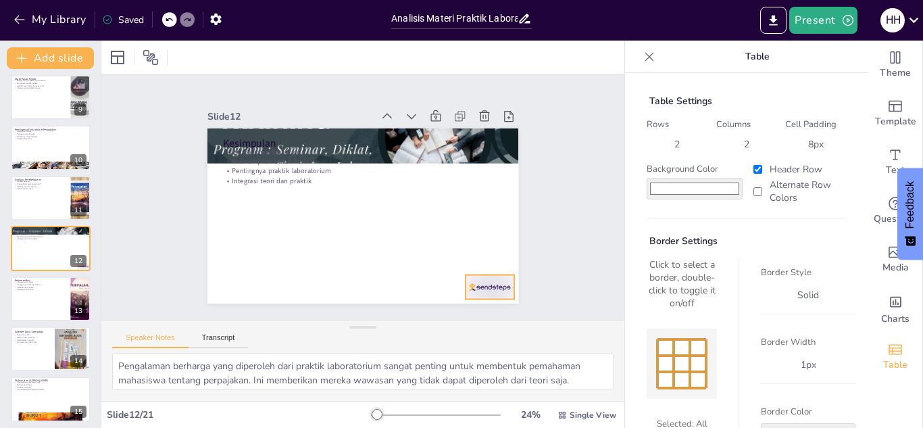
click at [469, 310] on div at bounding box center [442, 331] width 54 height 42
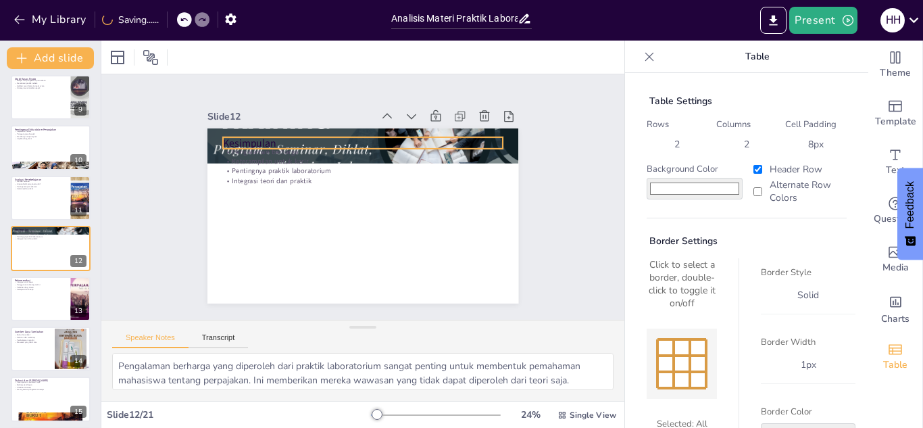
click at [284, 140] on p "Kesimpulan" at bounding box center [394, 153] width 235 height 176
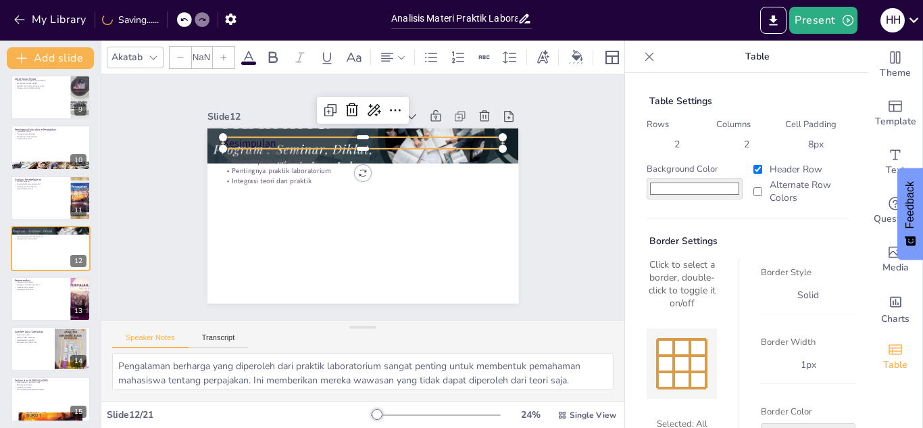
type input "48"
click at [283, 235] on div at bounding box center [363, 240] width 280 height 11
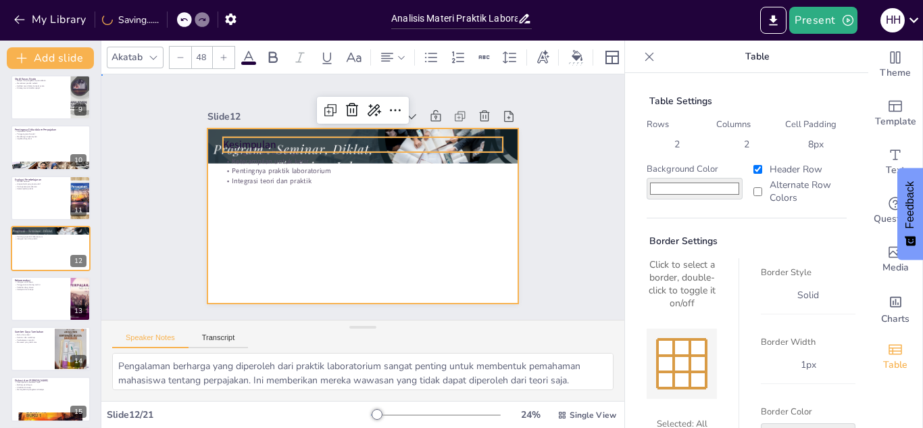
click at [364, 259] on div at bounding box center [345, 189] width 287 height 356
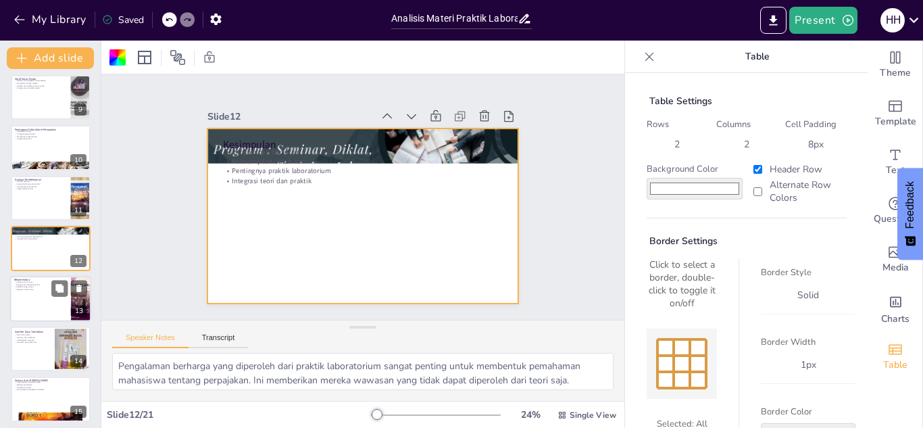
click at [30, 311] on div at bounding box center [50, 299] width 81 height 46
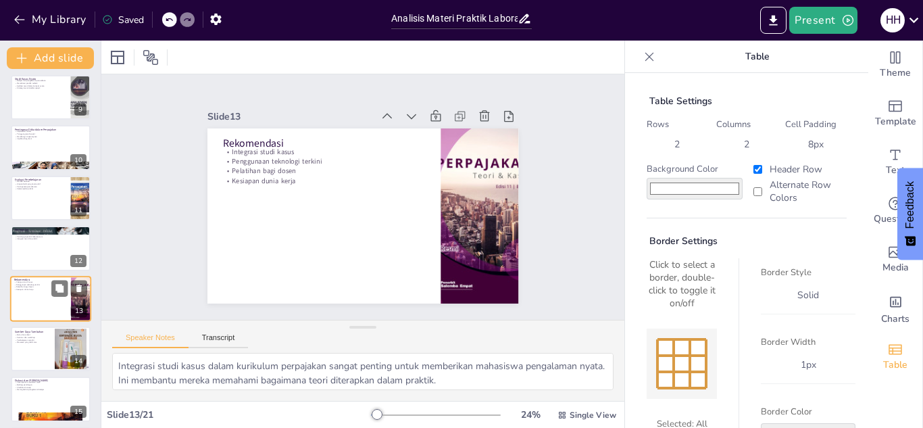
scroll to position [457, 0]
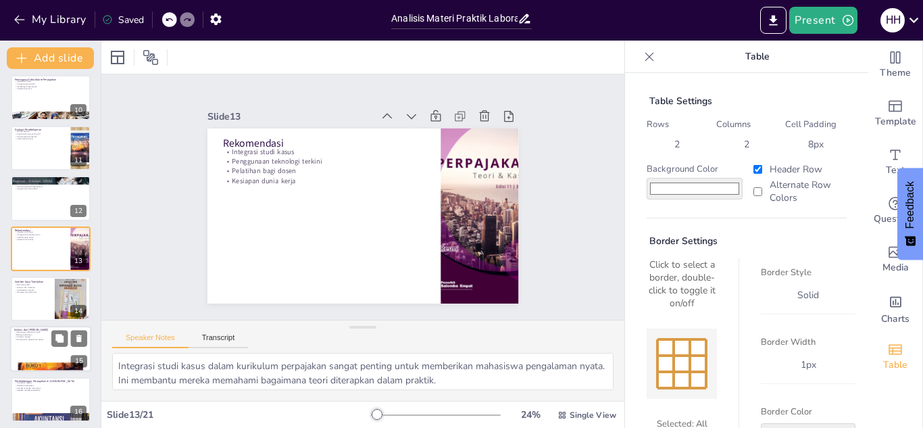
click at [30, 356] on div at bounding box center [50, 349] width 81 height 46
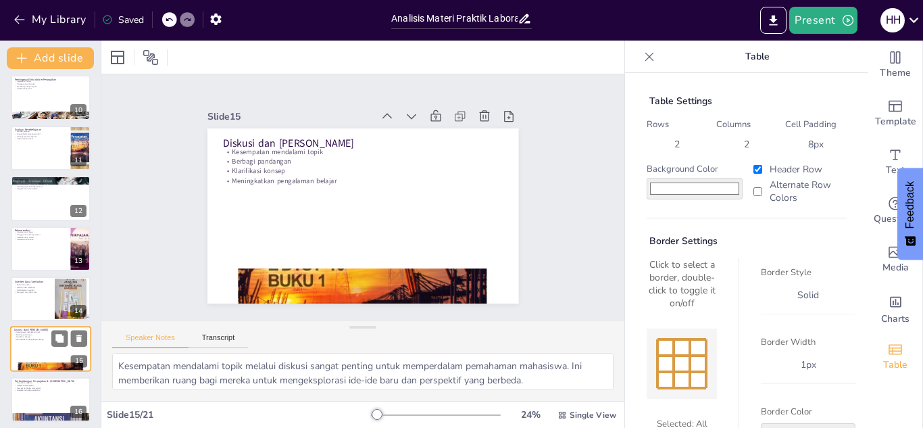
scroll to position [558, 0]
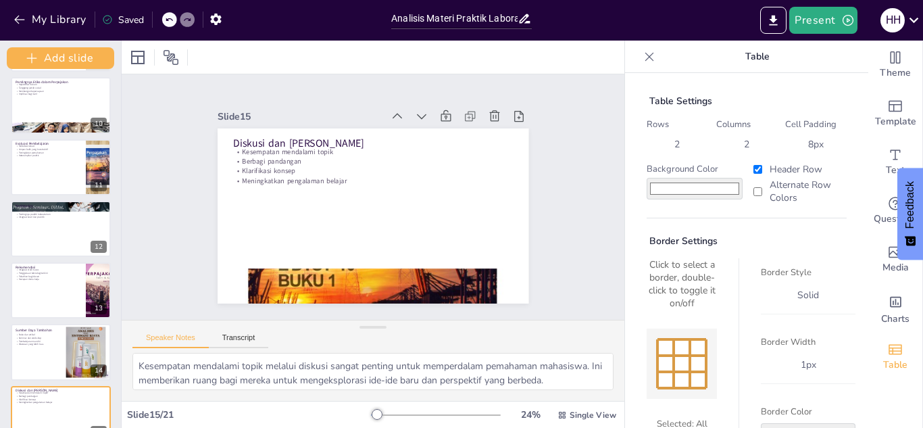
click at [99, 343] on div "Add slide Analisis Materi Praktik Laboratorium Perpajakan Presentasi ini membah…" at bounding box center [61, 234] width 122 height 387
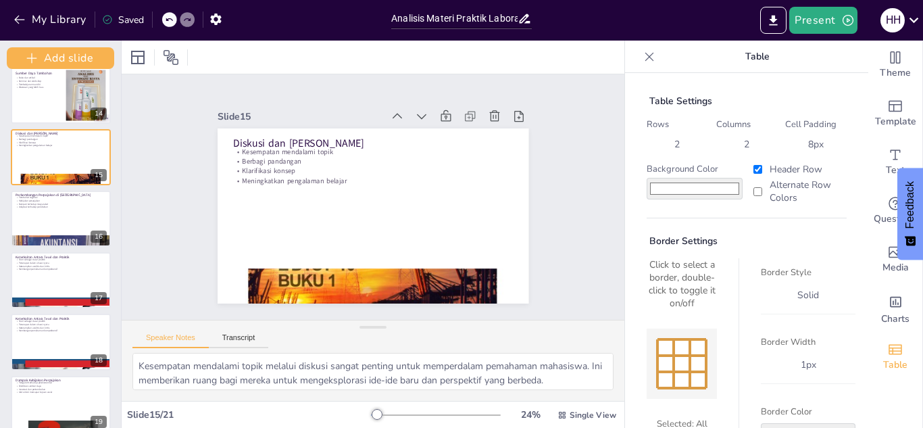
scroll to position [867, 0]
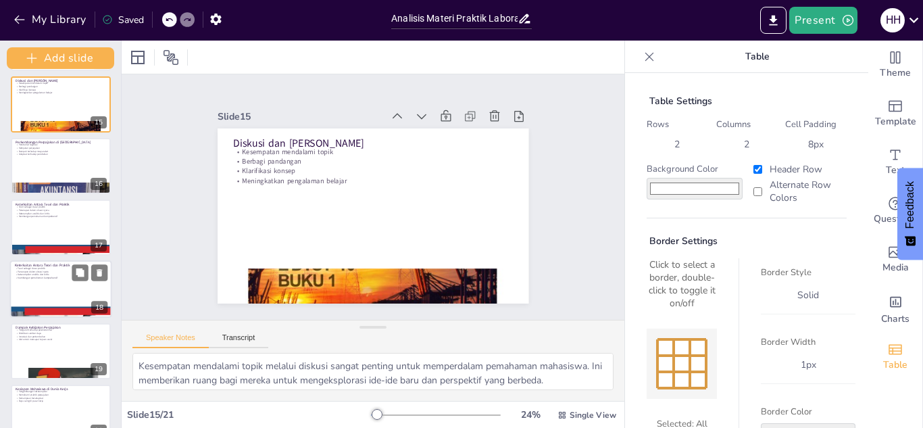
click at [76, 291] on div at bounding box center [61, 288] width 102 height 57
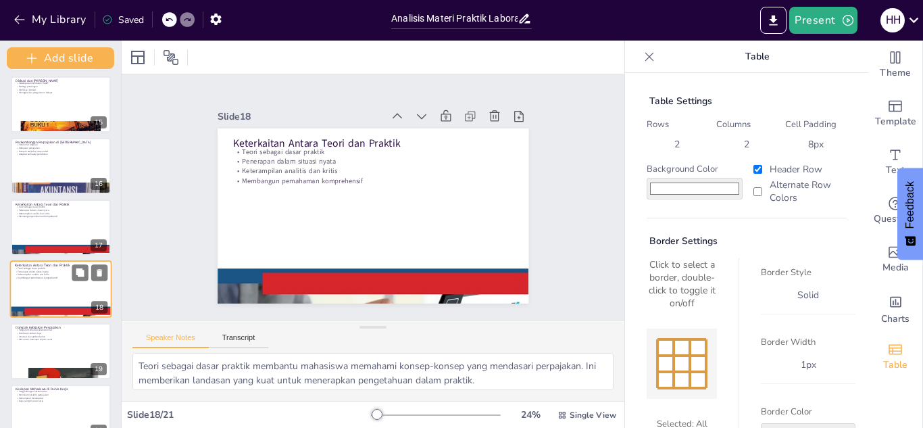
scroll to position [908, 0]
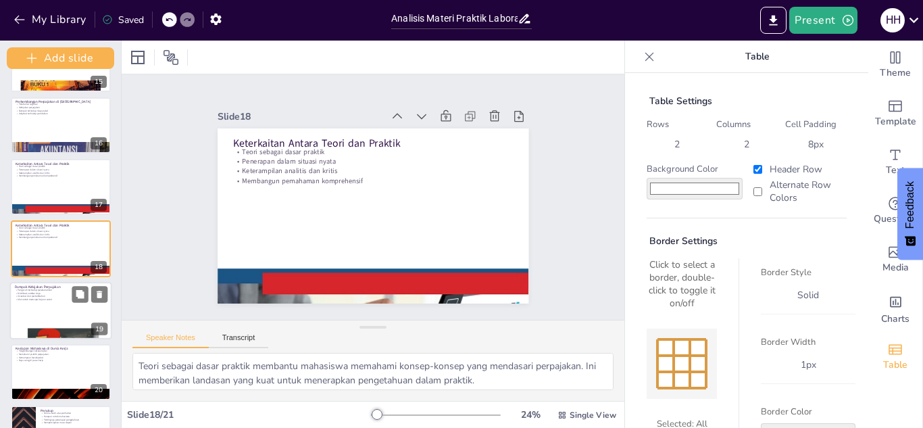
click at [47, 314] on div at bounding box center [61, 310] width 102 height 57
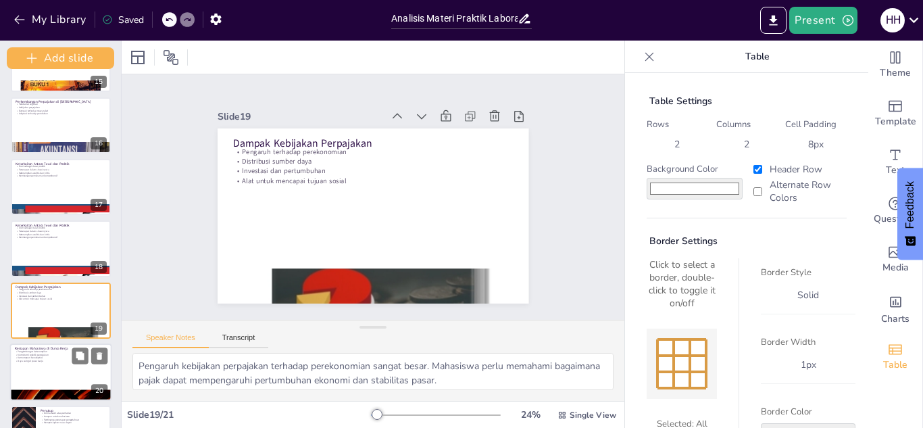
scroll to position [952, 0]
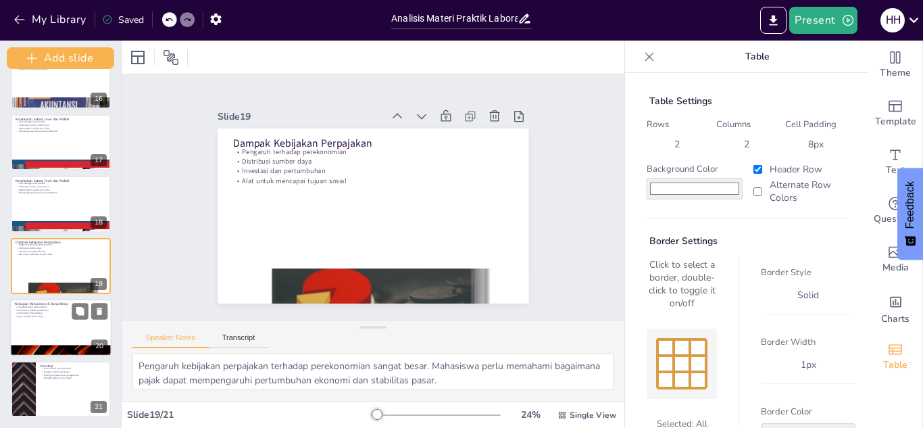
click at [49, 316] on p "Daya saing di pasar kerja" at bounding box center [61, 315] width 92 height 3
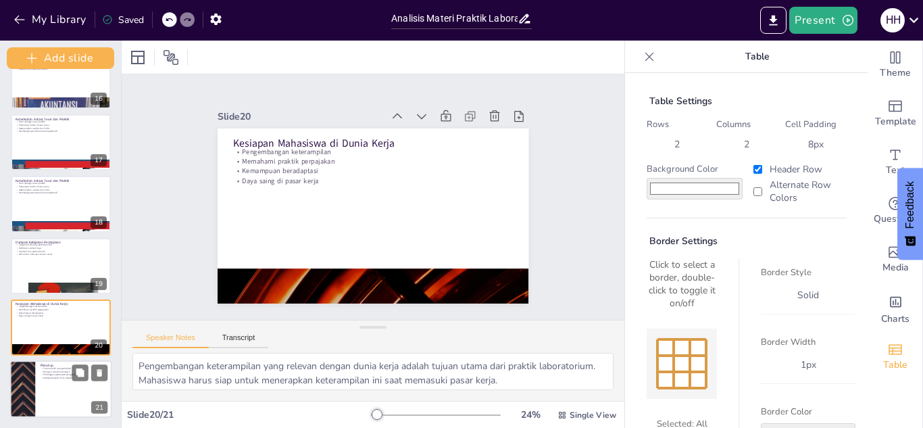
click at [47, 379] on p "Mempersiapkan masa depan" at bounding box center [74, 377] width 66 height 3
type textarea "Terima kasih atas perhatian Anda selama presentasi ini. Kami berharap informasi…"
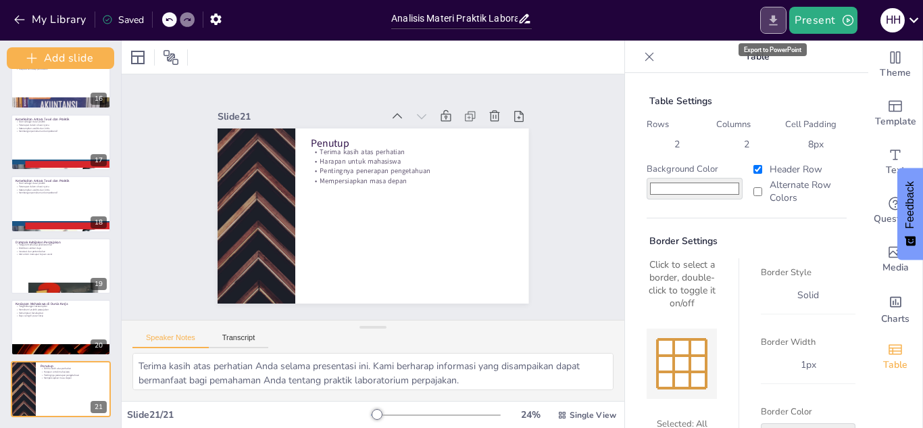
click at [771, 18] on icon "Export to PowerPoint" at bounding box center [774, 21] width 14 height 14
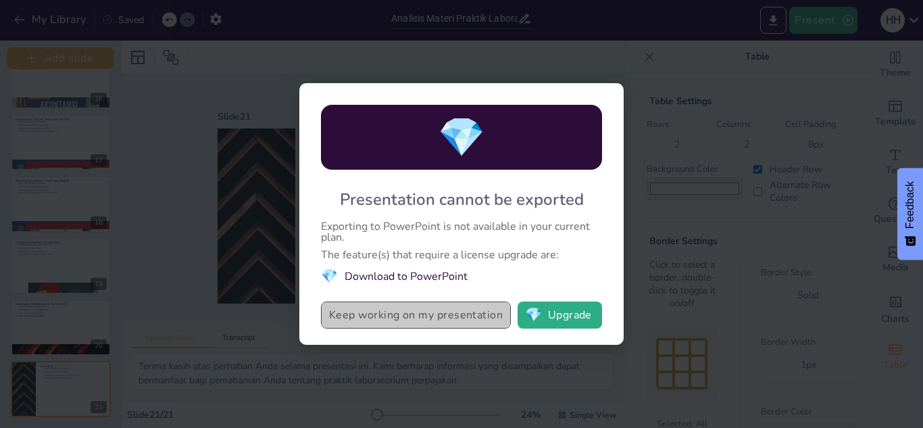
click at [426, 317] on button "Keep working on my presentation" at bounding box center [416, 314] width 190 height 27
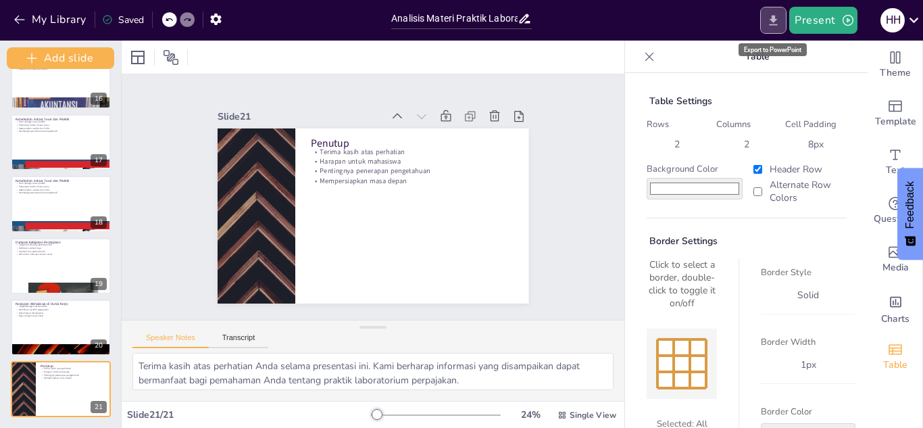
click at [775, 22] on icon "Export to PowerPoint" at bounding box center [774, 20] width 8 height 10
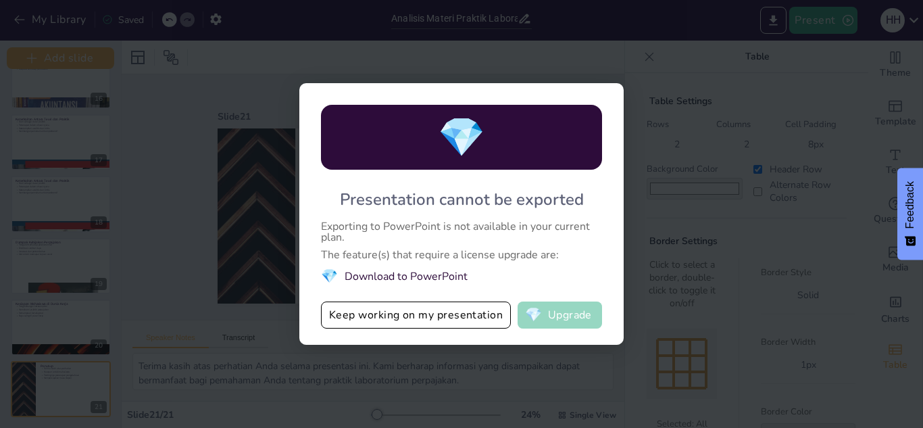
click at [535, 310] on span "💎" at bounding box center [533, 315] width 17 height 14
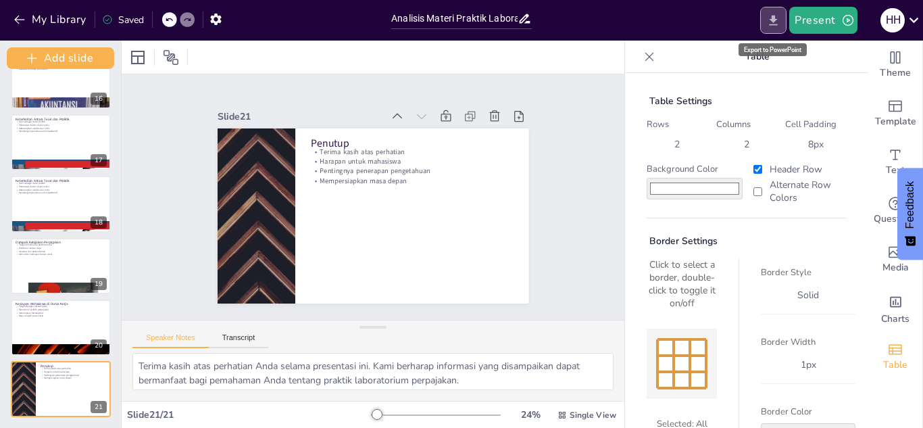
click at [783, 22] on button "Export to PowerPoint" at bounding box center [773, 20] width 26 height 27
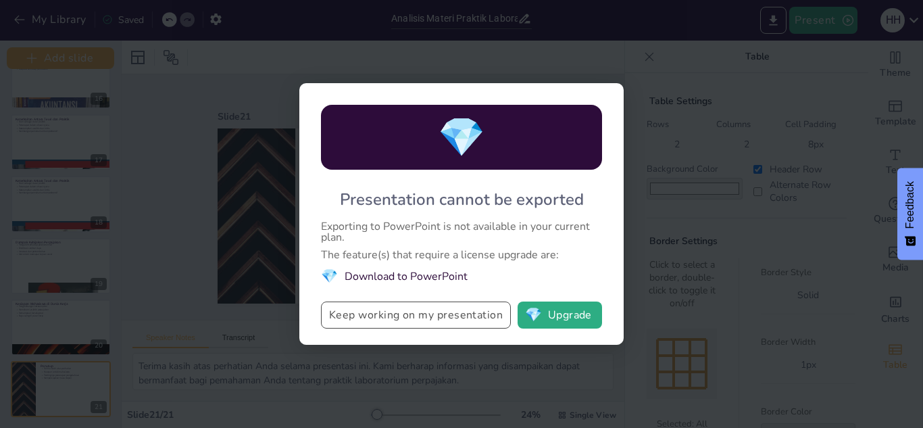
click at [352, 320] on button "Keep working on my presentation" at bounding box center [416, 314] width 190 height 27
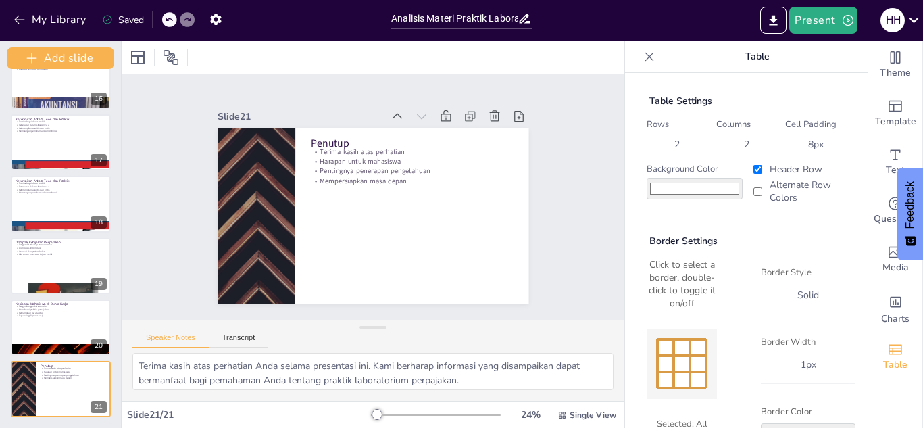
scroll to position [76, 0]
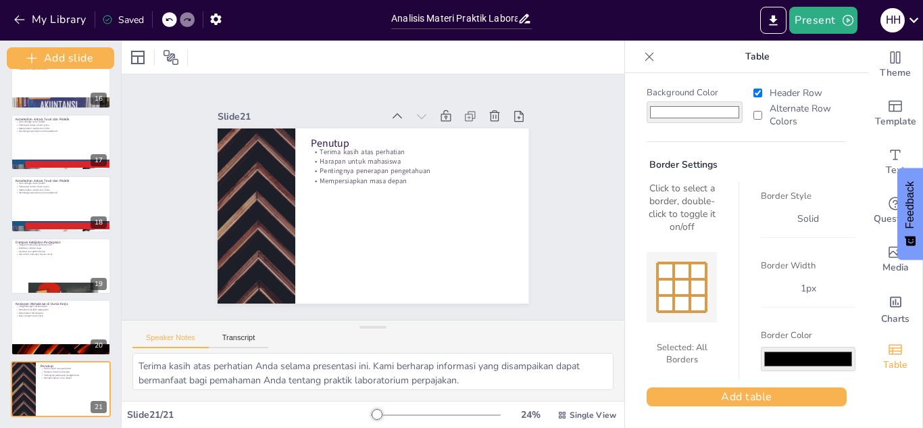
click at [199, 9] on div "My Library Saved" at bounding box center [114, 19] width 228 height 24
click at [215, 9] on button "button" at bounding box center [215, 19] width 25 height 24
click at [218, 18] on icon "button" at bounding box center [216, 19] width 14 height 14
click at [852, 20] on icon "button" at bounding box center [849, 21] width 14 height 14
